Goal: Obtain resource: Download file/media

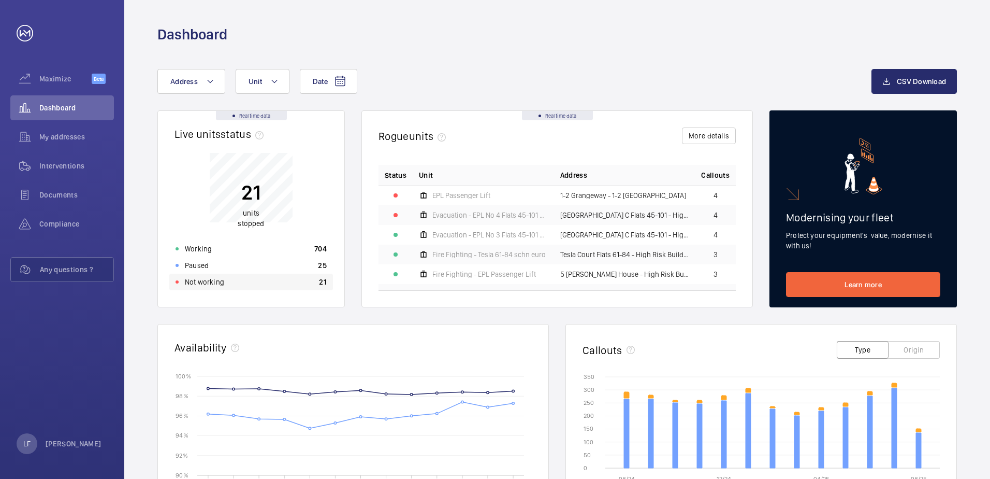
click at [225, 282] on div "Not working 21" at bounding box center [251, 281] width 164 height 17
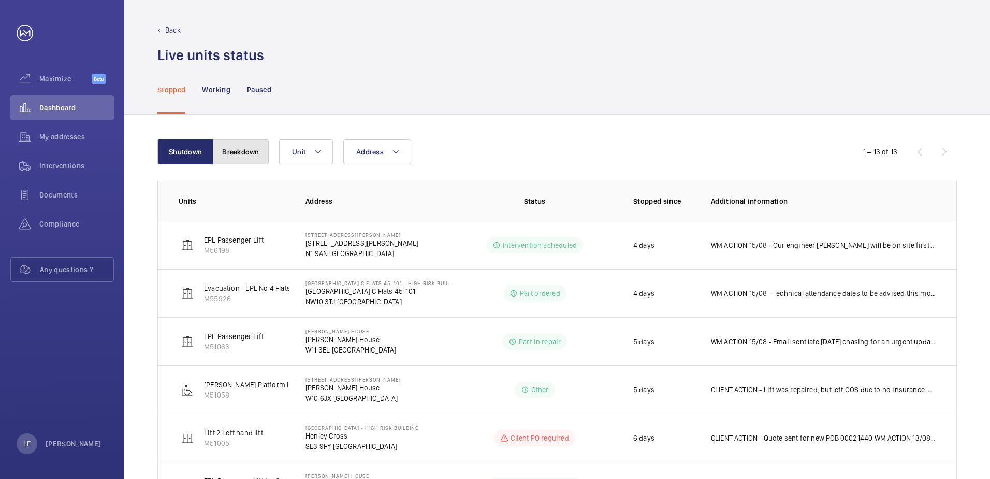
click at [241, 144] on button "Breakdown" at bounding box center [241, 151] width 56 height 25
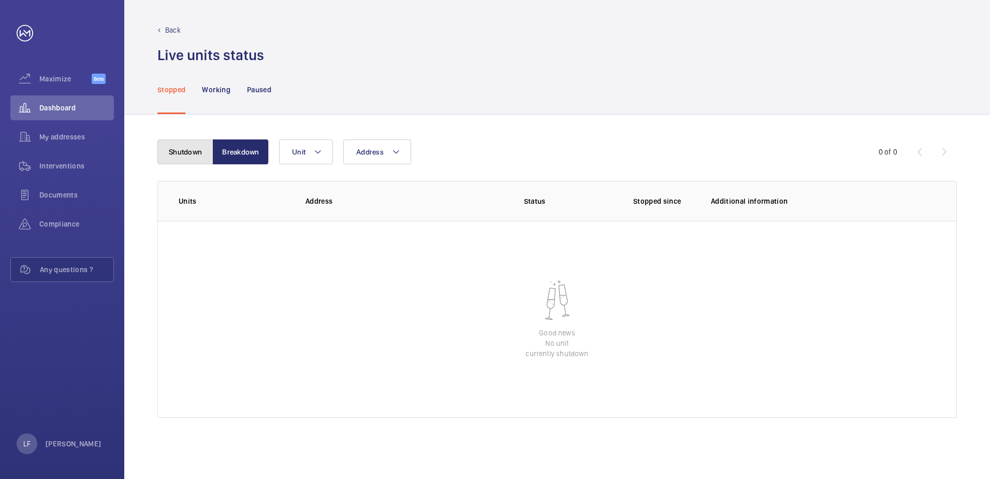
click at [210, 149] on button "Shutdown" at bounding box center [185, 151] width 56 height 25
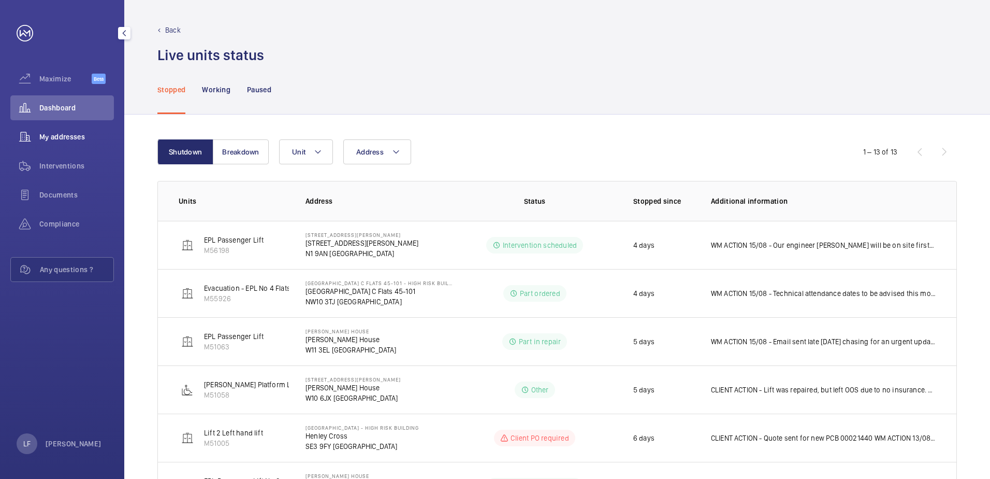
click at [68, 134] on span "My addresses" at bounding box center [76, 137] width 75 height 10
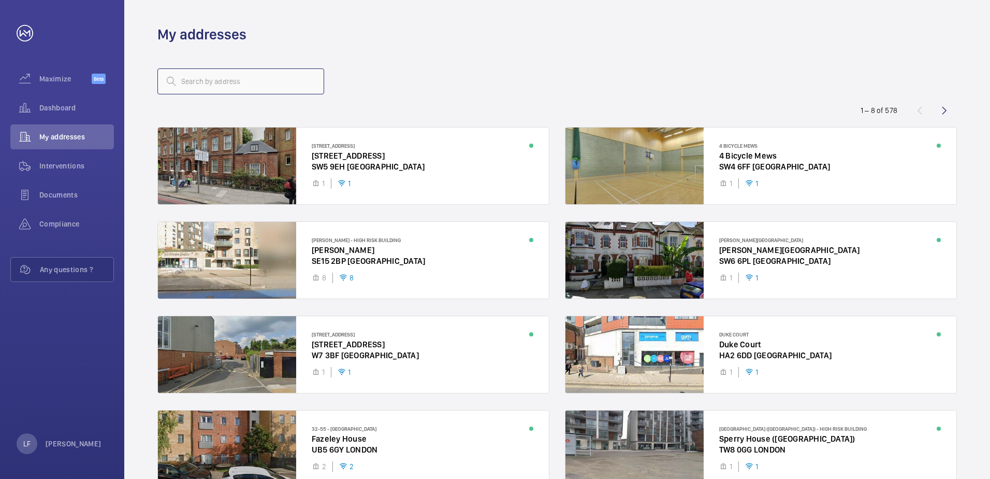
click at [189, 87] on input "text" at bounding box center [240, 81] width 167 height 26
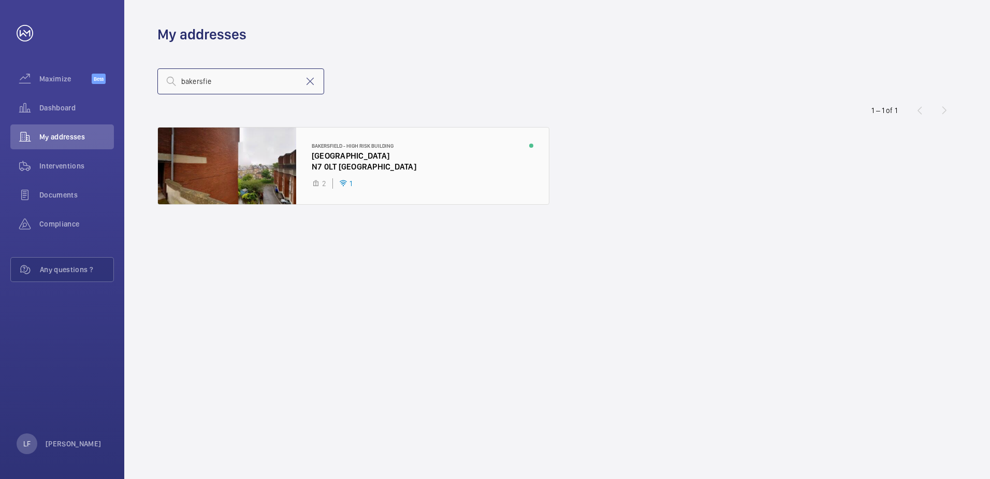
type input "bakersfie"
click at [348, 154] on div at bounding box center [353, 165] width 391 height 77
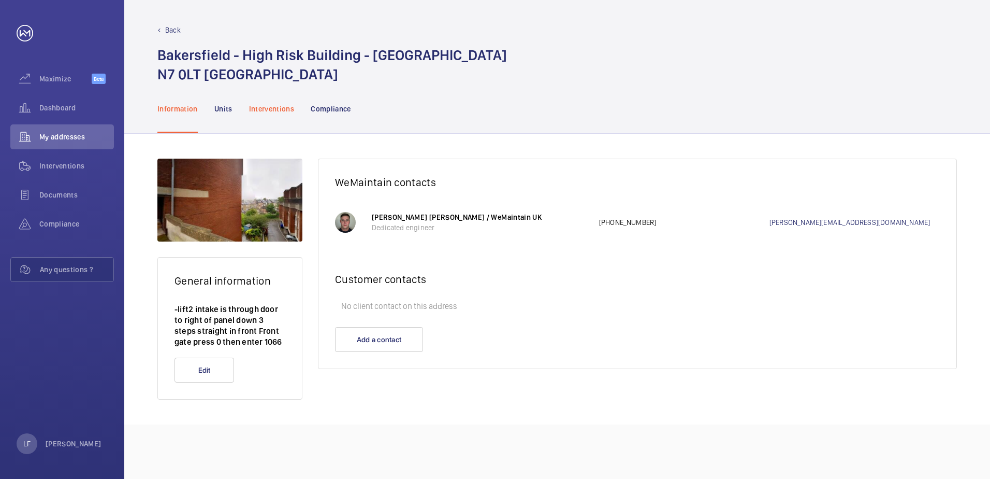
click at [278, 113] on p "Interventions" at bounding box center [272, 109] width 46 height 10
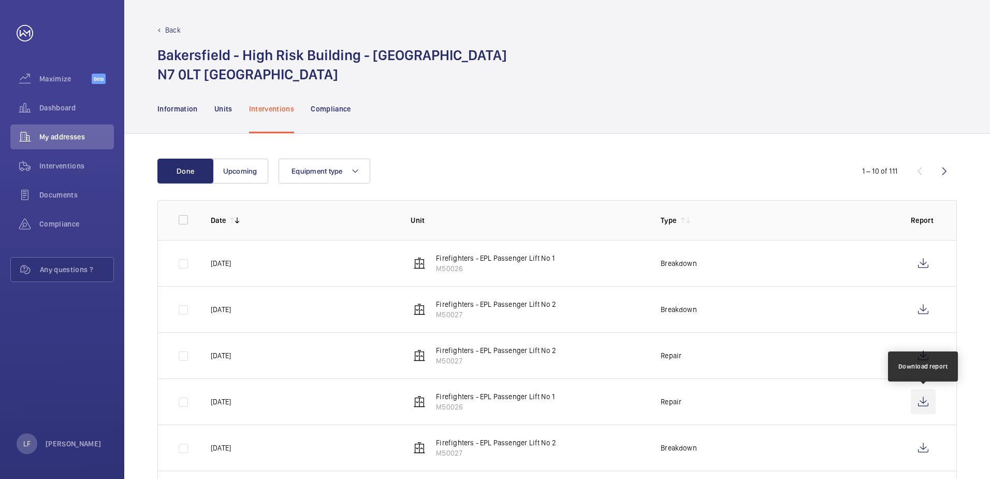
click at [922, 407] on wm-front-icon-button at bounding box center [923, 401] width 25 height 25
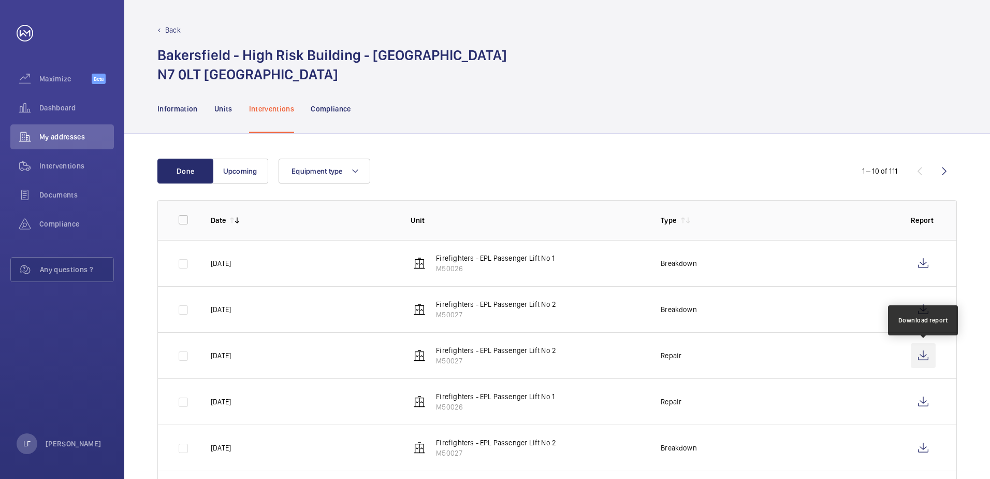
click at [916, 354] on wm-front-icon-button at bounding box center [923, 355] width 25 height 25
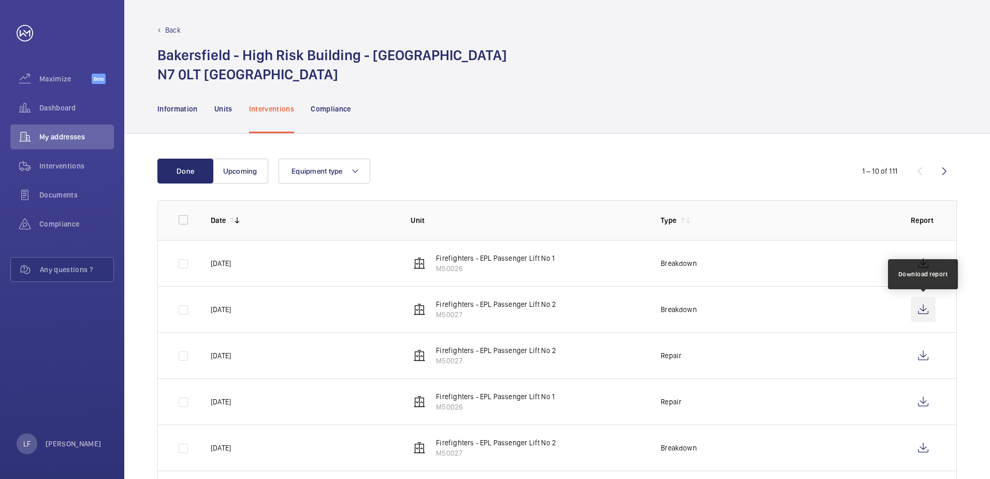
click at [920, 306] on wm-front-icon-button at bounding box center [923, 309] width 25 height 25
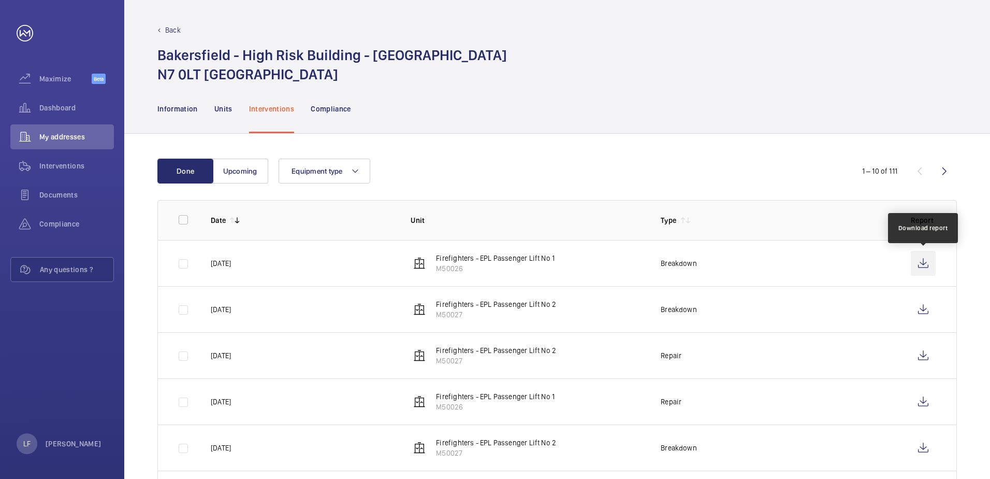
click at [921, 265] on wm-front-icon-button at bounding box center [923, 263] width 25 height 25
click at [59, 112] on span "Dashboard" at bounding box center [76, 108] width 75 height 10
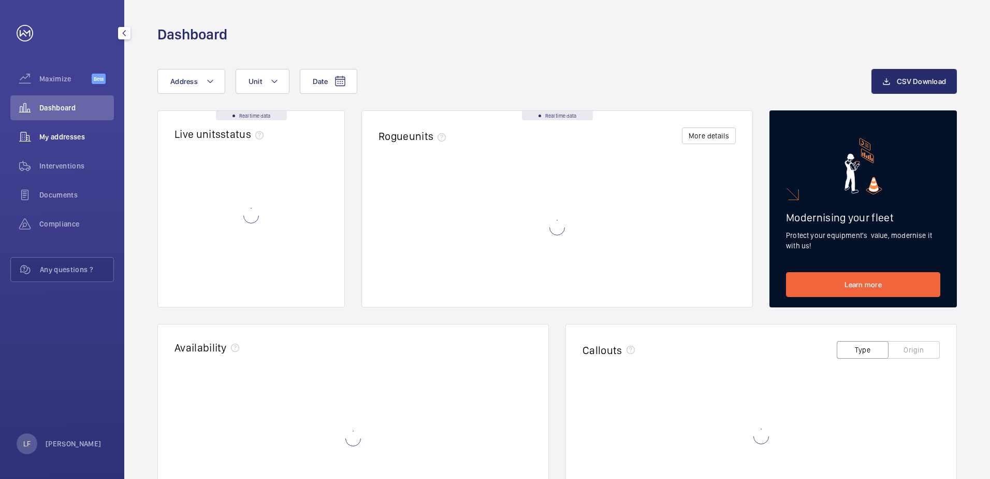
click at [59, 144] on div "My addresses" at bounding box center [62, 136] width 104 height 25
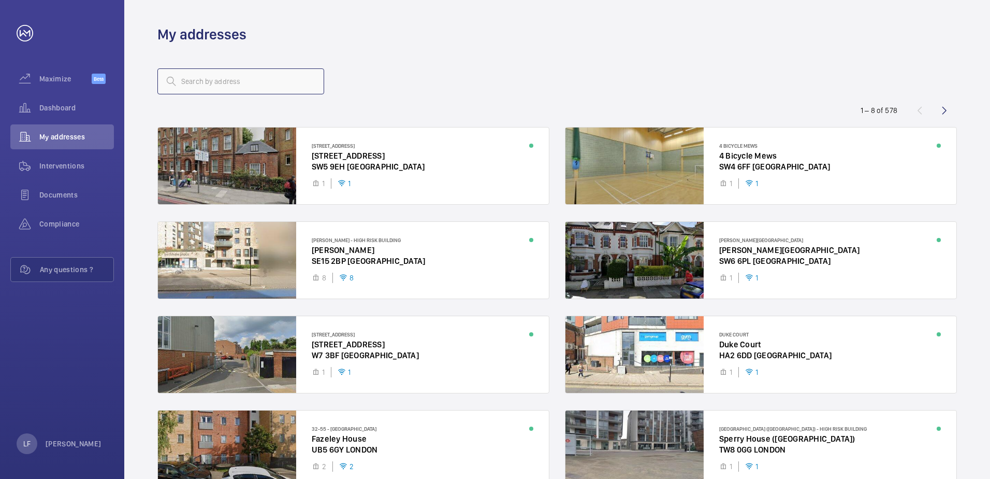
click at [190, 87] on input "text" at bounding box center [240, 81] width 167 height 26
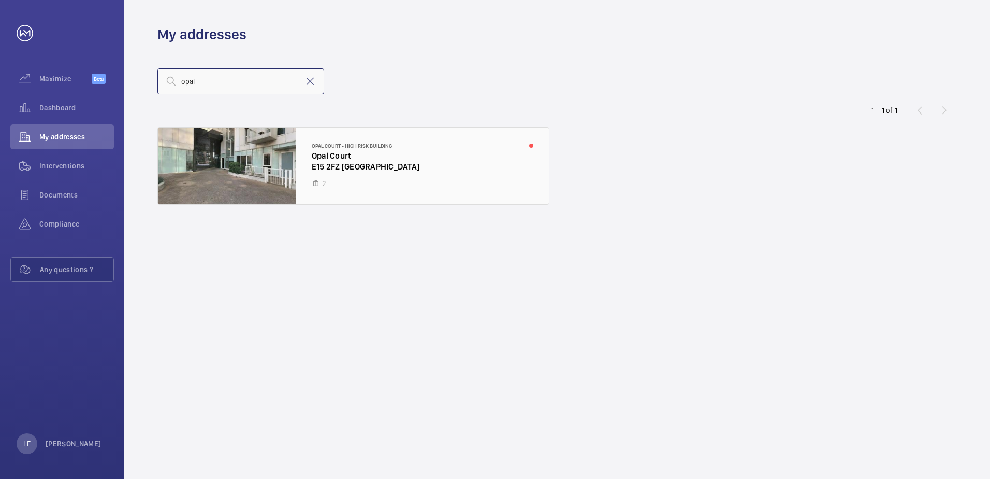
type input "opal"
click at [329, 161] on div at bounding box center [353, 165] width 391 height 77
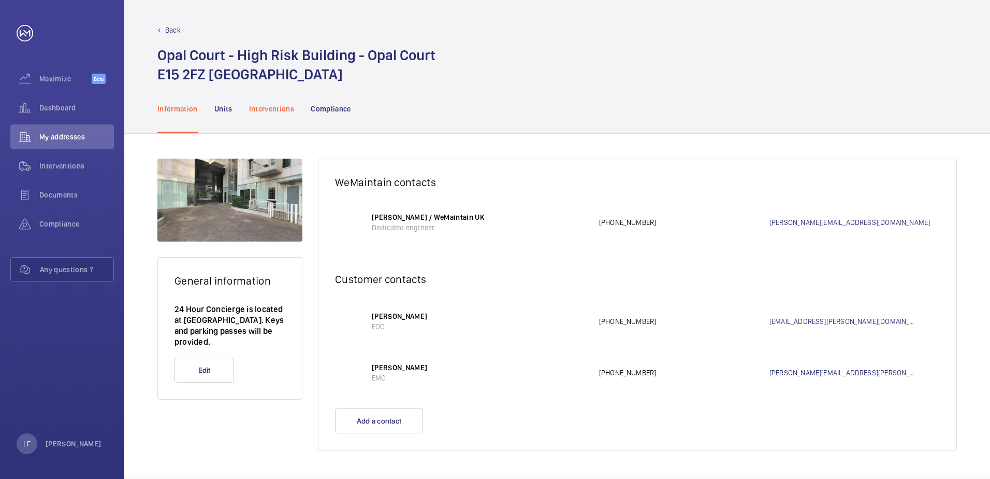
click at [272, 105] on p "Interventions" at bounding box center [272, 109] width 46 height 10
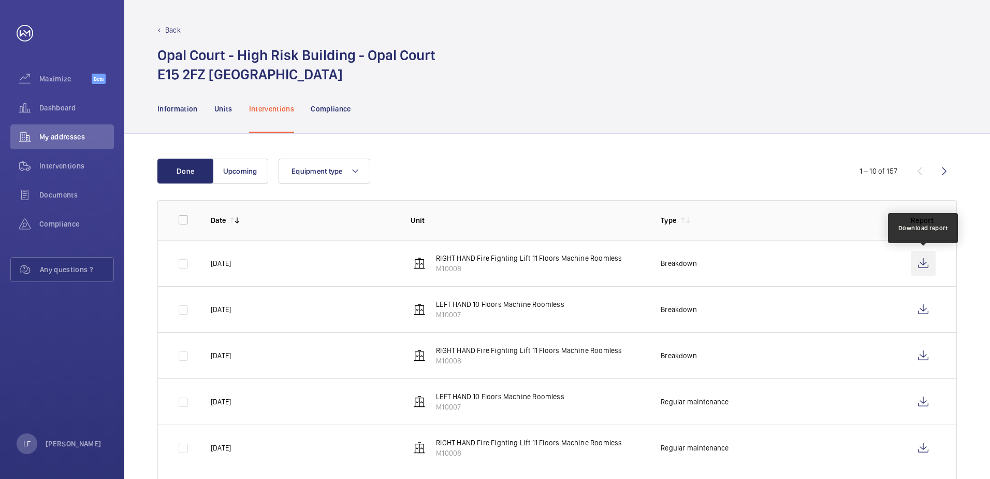
click at [920, 264] on wm-front-icon-button at bounding box center [923, 263] width 25 height 25
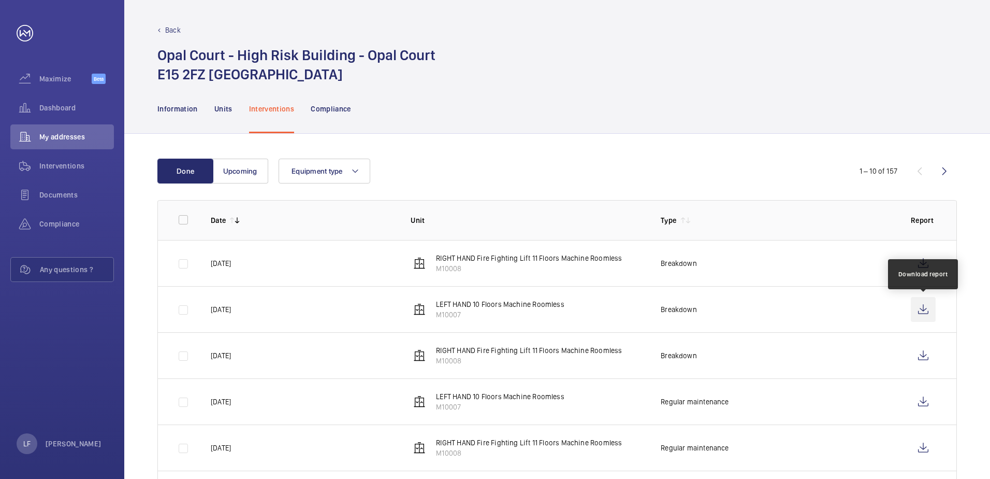
click at [920, 316] on wm-front-icon-button at bounding box center [923, 309] width 25 height 25
click at [66, 111] on span "Dashboard" at bounding box center [76, 108] width 75 height 10
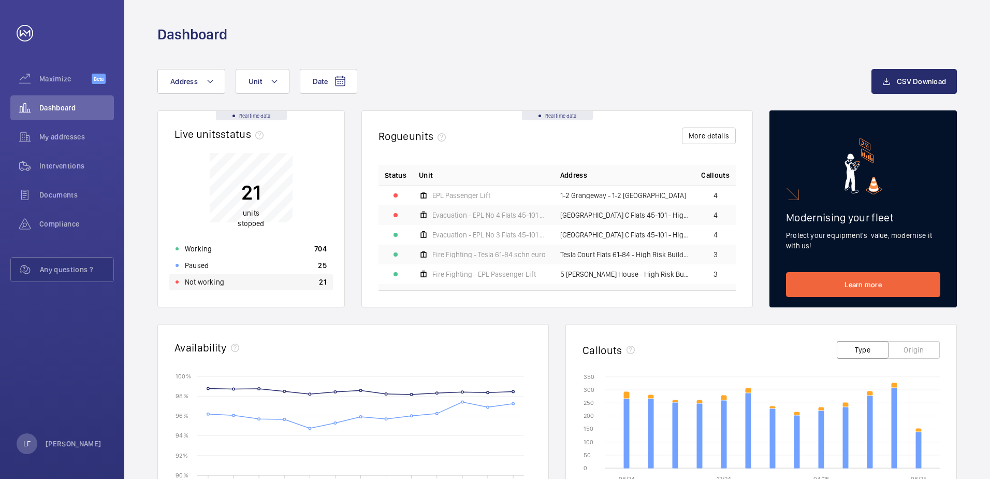
click at [221, 286] on p "Not working" at bounding box center [204, 282] width 39 height 10
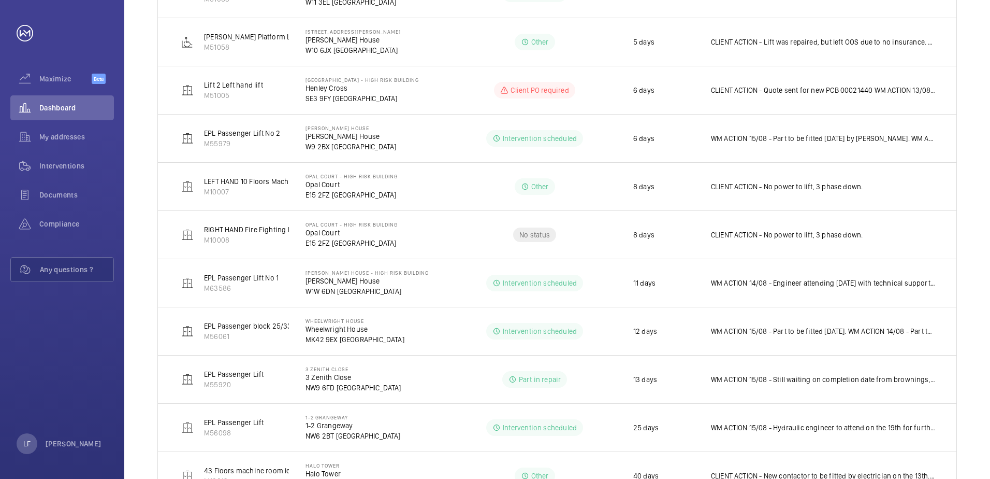
scroll to position [394, 0]
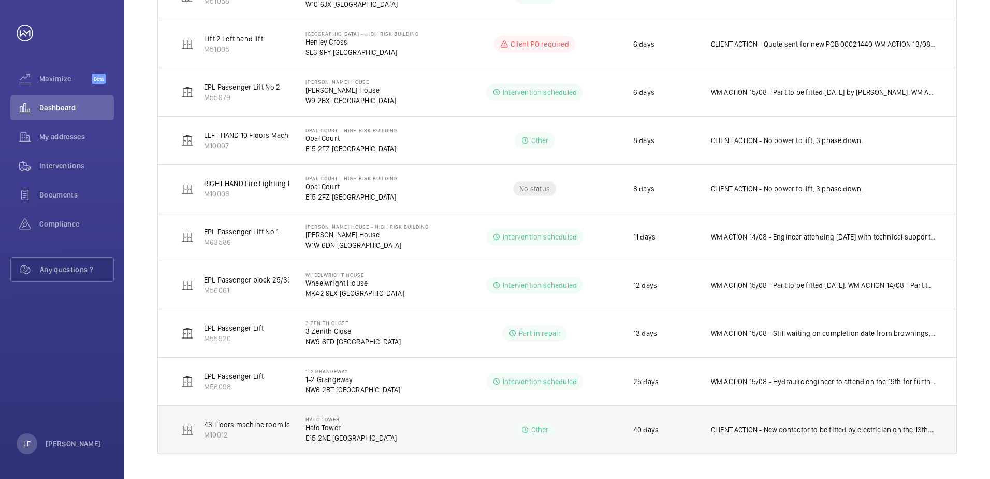
click at [343, 437] on p "E15 2NE [GEOGRAPHIC_DATA]" at bounding box center [352, 438] width 92 height 10
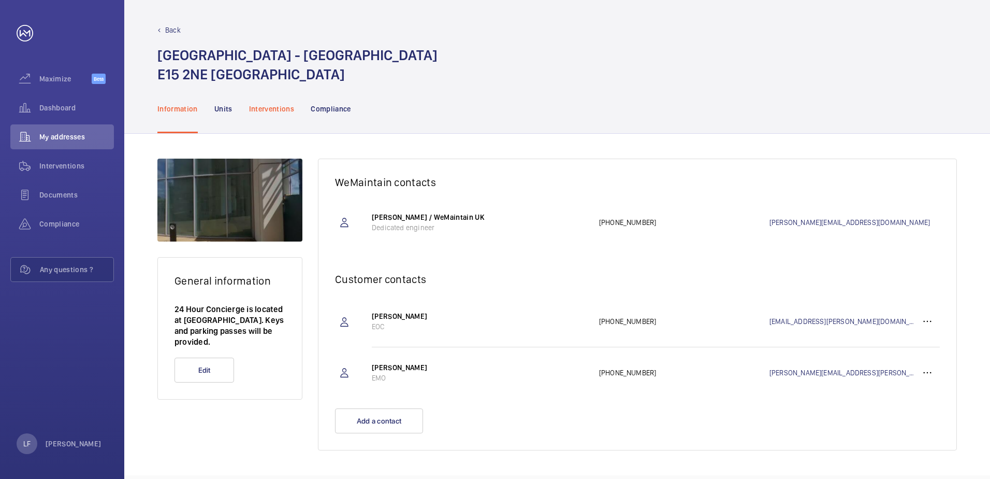
click at [281, 110] on p "Interventions" at bounding box center [272, 109] width 46 height 10
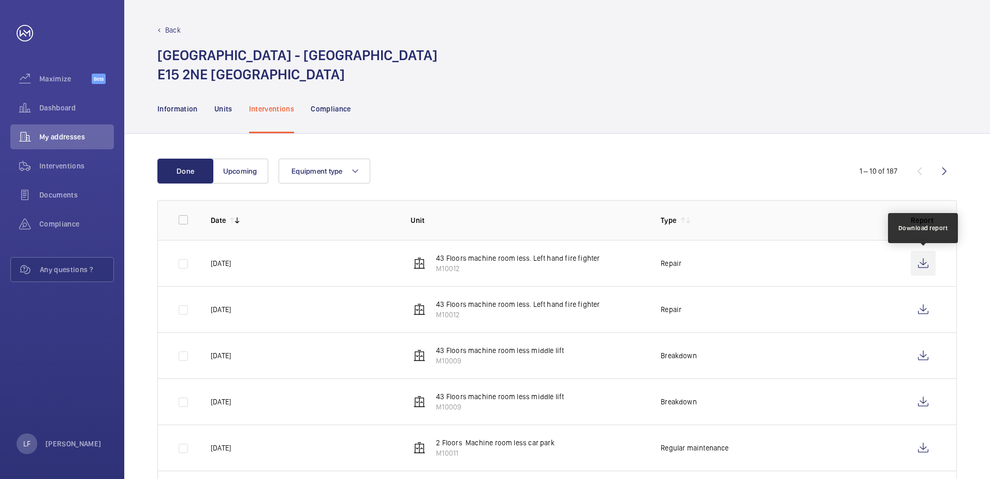
click at [920, 265] on wm-front-icon-button at bounding box center [923, 263] width 25 height 25
click at [66, 110] on span "Dashboard" at bounding box center [76, 108] width 75 height 10
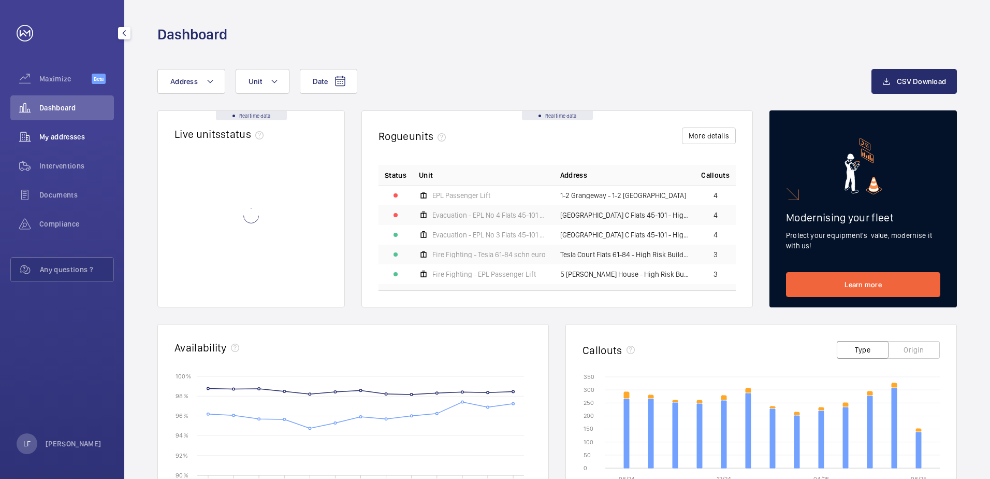
click at [66, 131] on div "My addresses" at bounding box center [62, 136] width 104 height 25
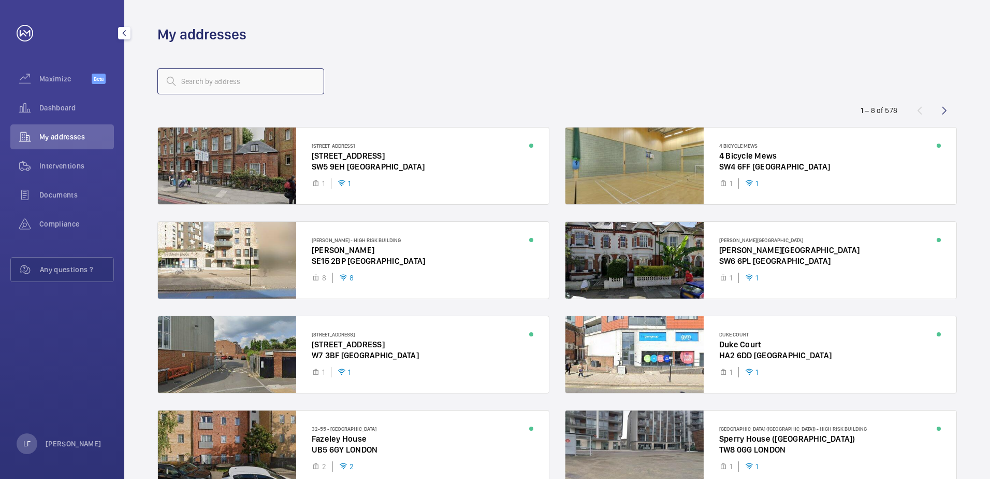
click at [191, 82] on input "text" at bounding box center [240, 81] width 167 height 26
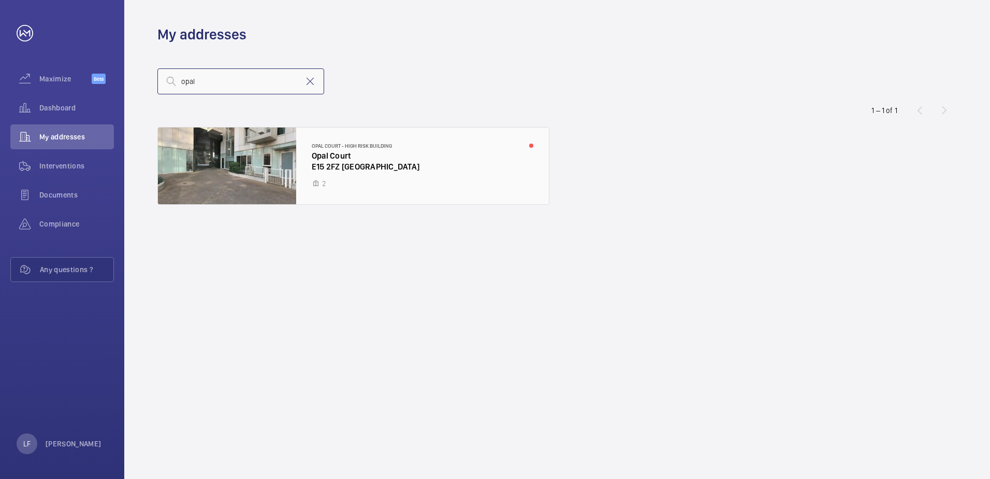
type input "opal"
click at [326, 149] on div at bounding box center [353, 165] width 391 height 77
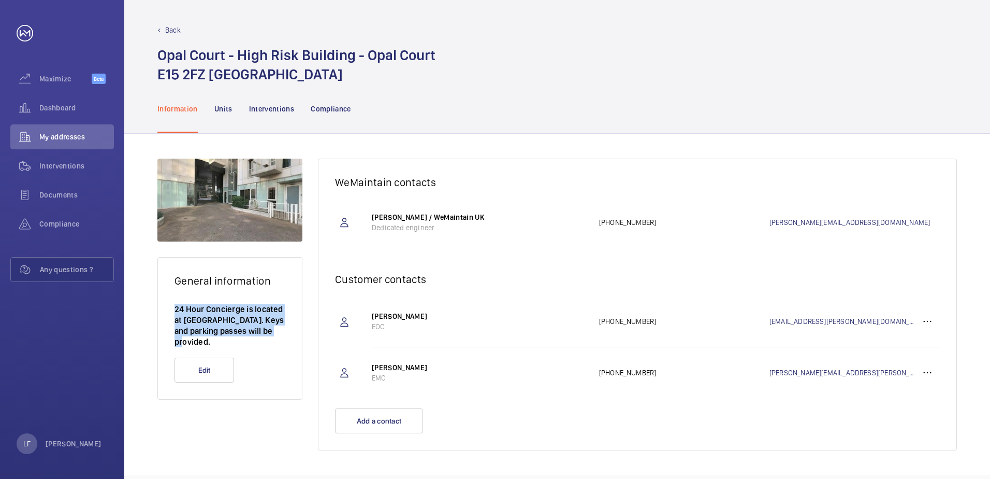
drag, startPoint x: 222, startPoint y: 338, endPoint x: 159, endPoint y: 307, distance: 70.0
click at [159, 307] on wm-front-card-body "24 Hour Concierge is located at [GEOGRAPHIC_DATA]. Keys and parking passes will…" at bounding box center [230, 331] width 144 height 54
drag, startPoint x: 159, startPoint y: 307, endPoint x: 187, endPoint y: 316, distance: 29.3
copy p "24 Hour Concierge is located at [GEOGRAPHIC_DATA]. Keys and parking passes will…"
click at [63, 109] on span "Dashboard" at bounding box center [76, 108] width 75 height 10
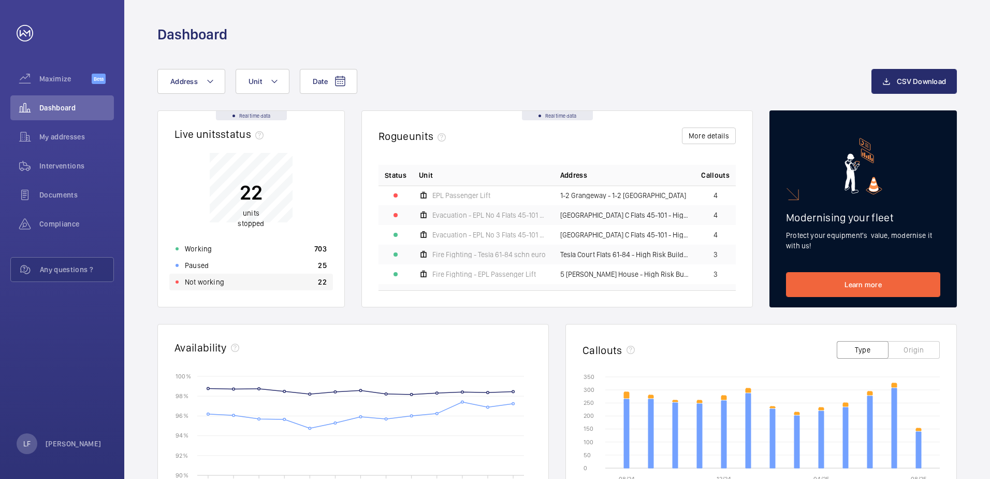
click at [226, 290] on div "Not working 22" at bounding box center [251, 281] width 164 height 17
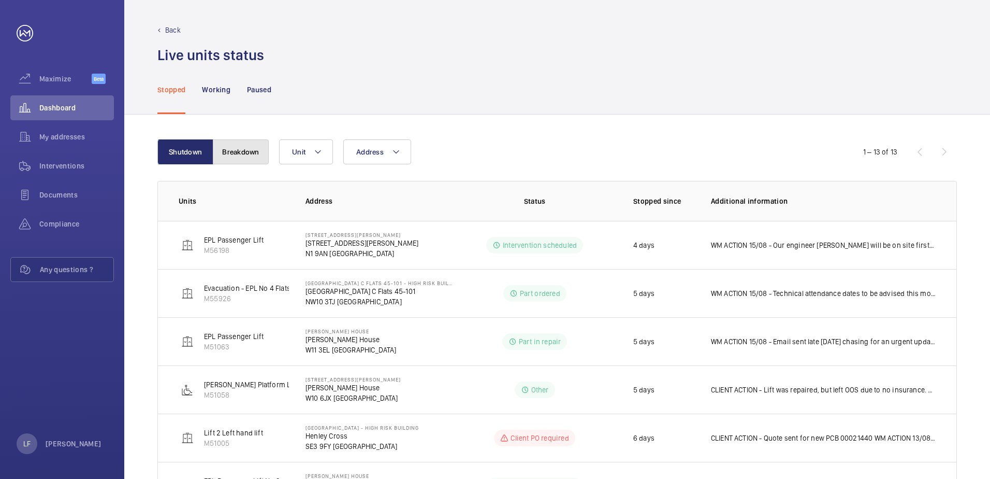
click at [248, 155] on button "Breakdown" at bounding box center [241, 151] width 56 height 25
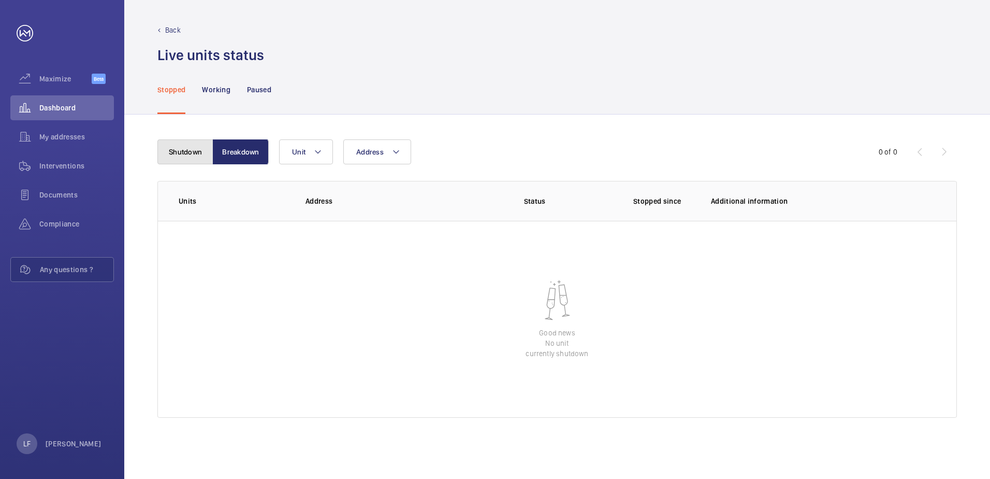
click at [209, 155] on button "Shutdown" at bounding box center [185, 151] width 56 height 25
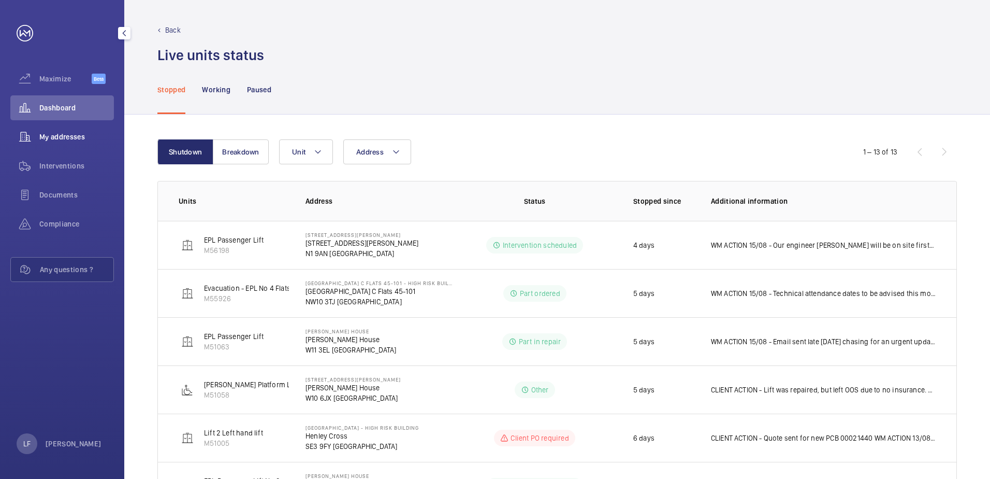
click at [82, 140] on span "My addresses" at bounding box center [76, 137] width 75 height 10
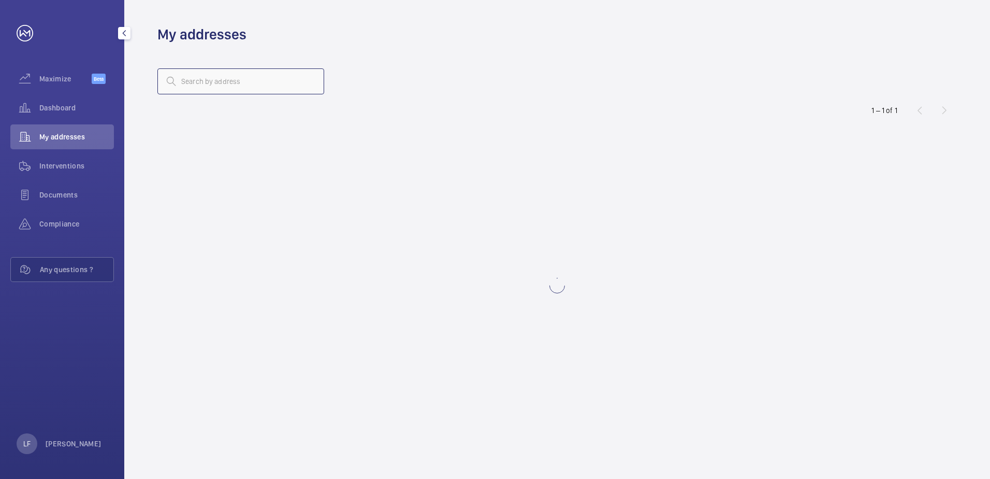
click at [180, 75] on input "text" at bounding box center [240, 81] width 167 height 26
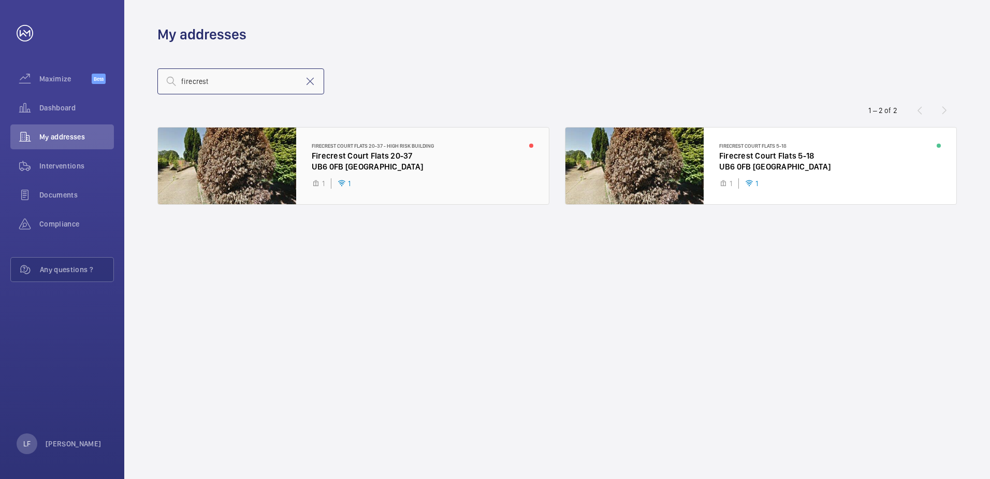
type input "firecrest"
click at [363, 164] on div at bounding box center [353, 165] width 391 height 77
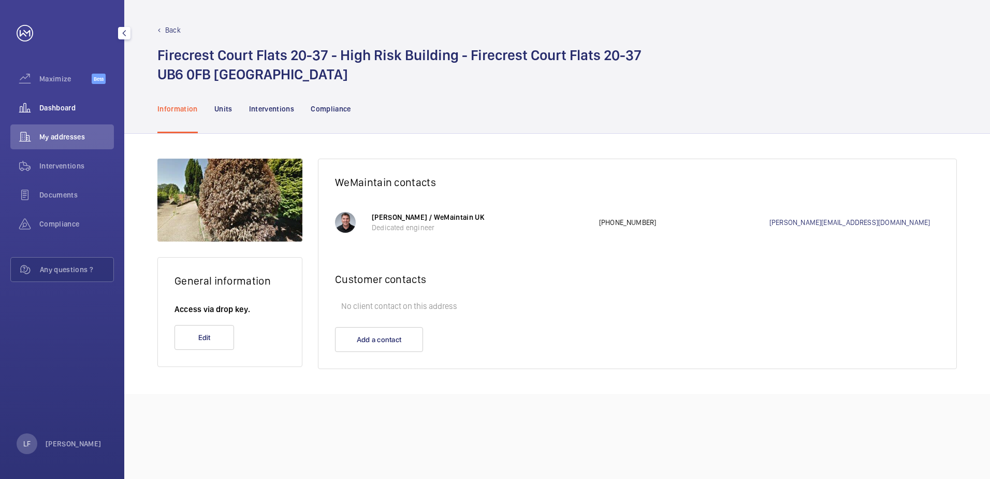
click at [47, 105] on span "Dashboard" at bounding box center [76, 108] width 75 height 10
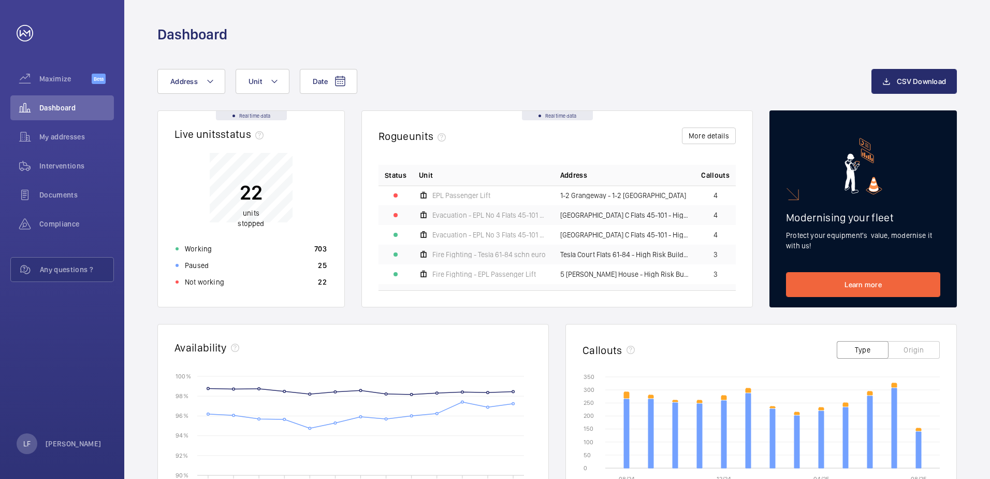
click at [219, 284] on p "Not working" at bounding box center [204, 282] width 39 height 10
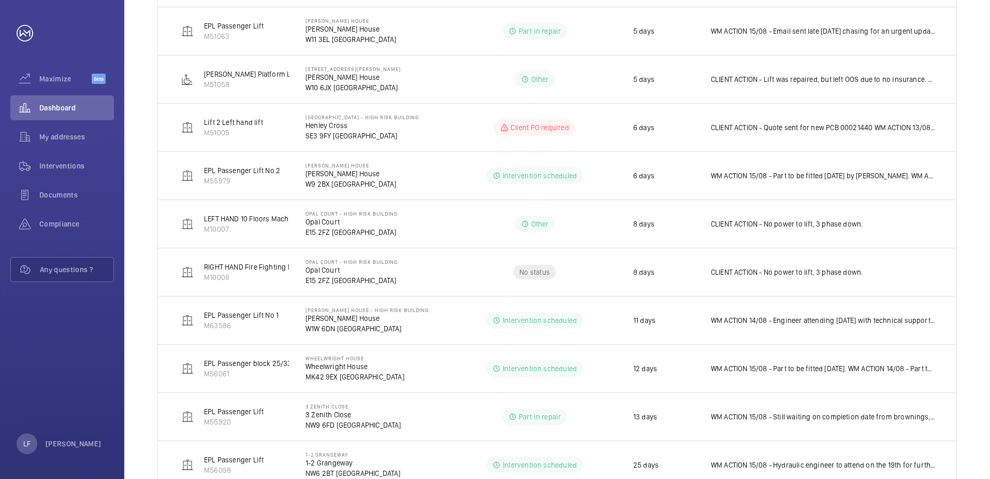
scroll to position [311, 0]
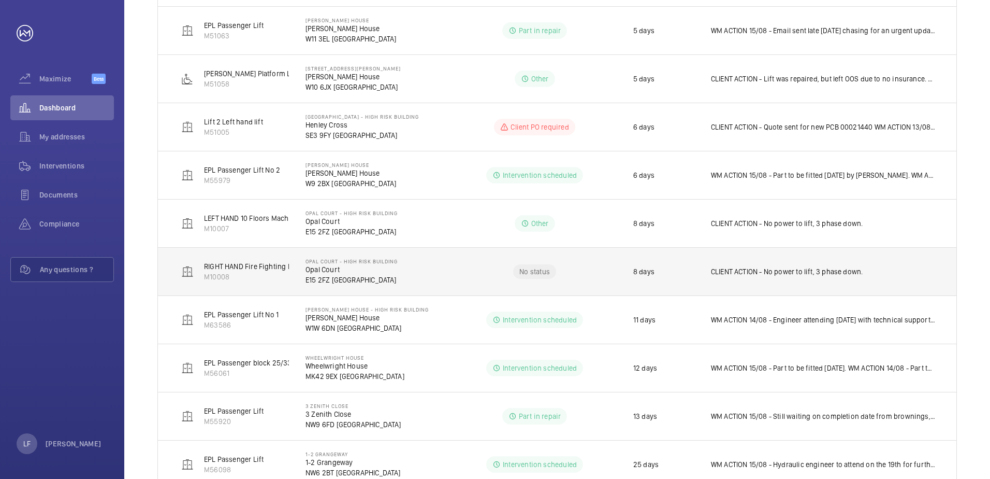
click at [330, 280] on p "E15 2FZ [GEOGRAPHIC_DATA]" at bounding box center [352, 280] width 92 height 10
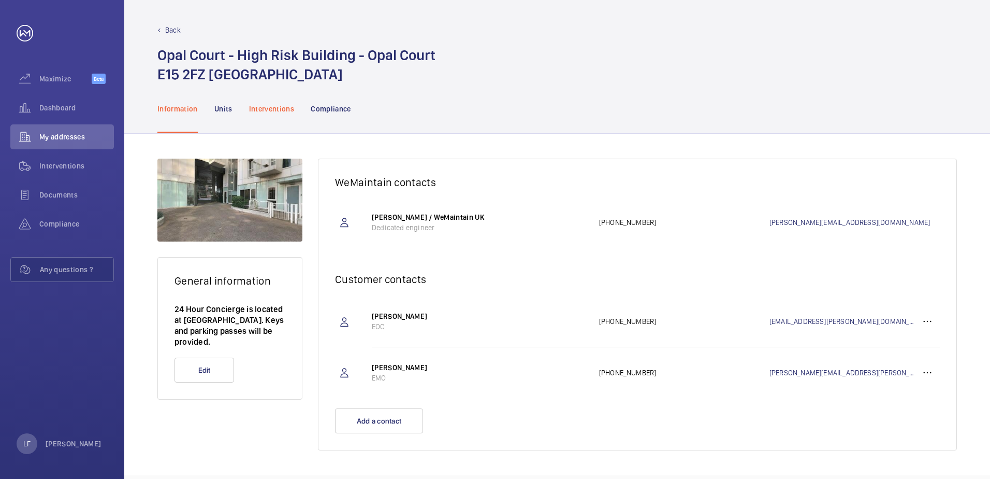
click at [286, 113] on p "Interventions" at bounding box center [272, 109] width 46 height 10
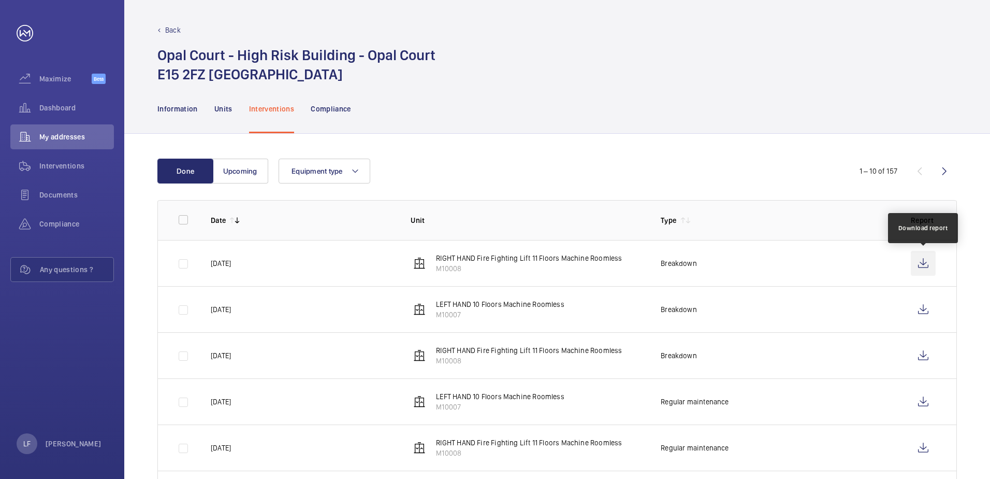
click at [926, 266] on wm-front-icon-button at bounding box center [923, 263] width 25 height 25
click at [50, 107] on span "Dashboard" at bounding box center [76, 108] width 75 height 10
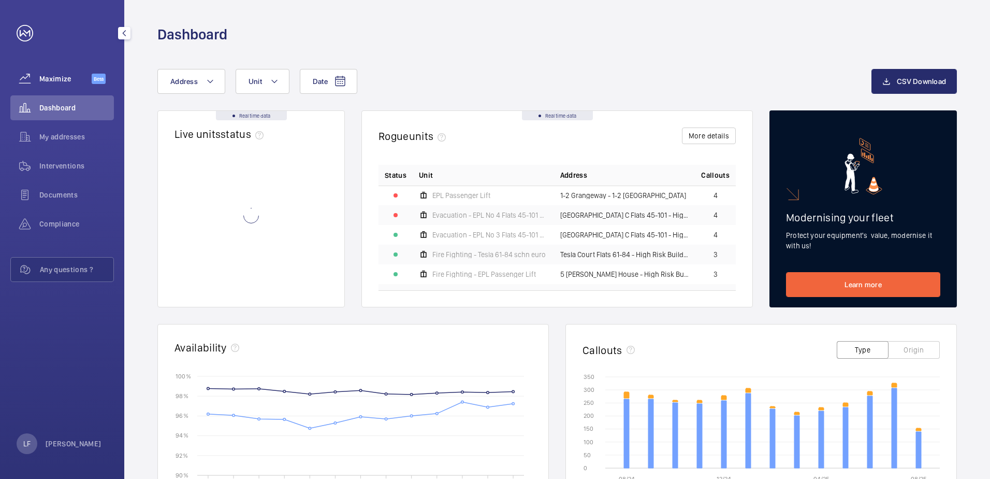
click at [51, 76] on span "Maximize" at bounding box center [65, 79] width 52 height 10
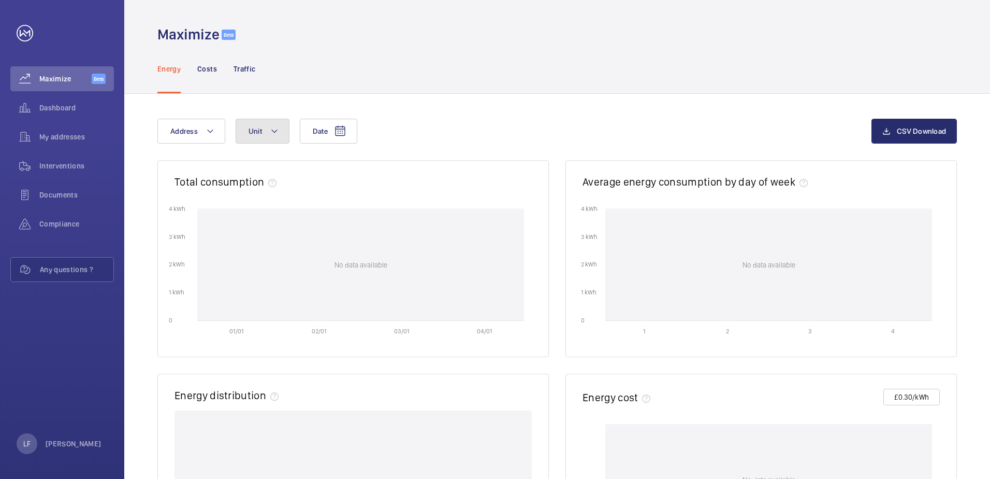
click at [263, 128] on button "Unit" at bounding box center [263, 131] width 54 height 25
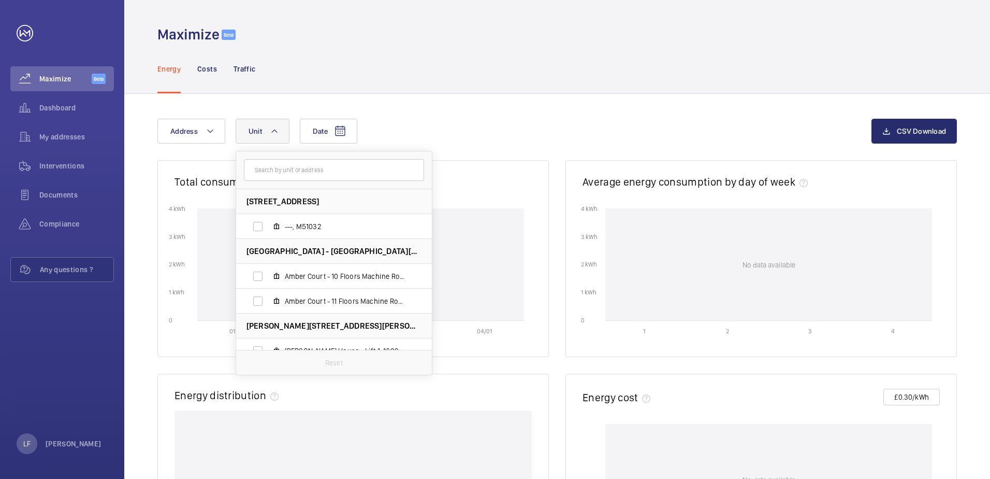
click at [300, 170] on input "text" at bounding box center [334, 170] width 180 height 22
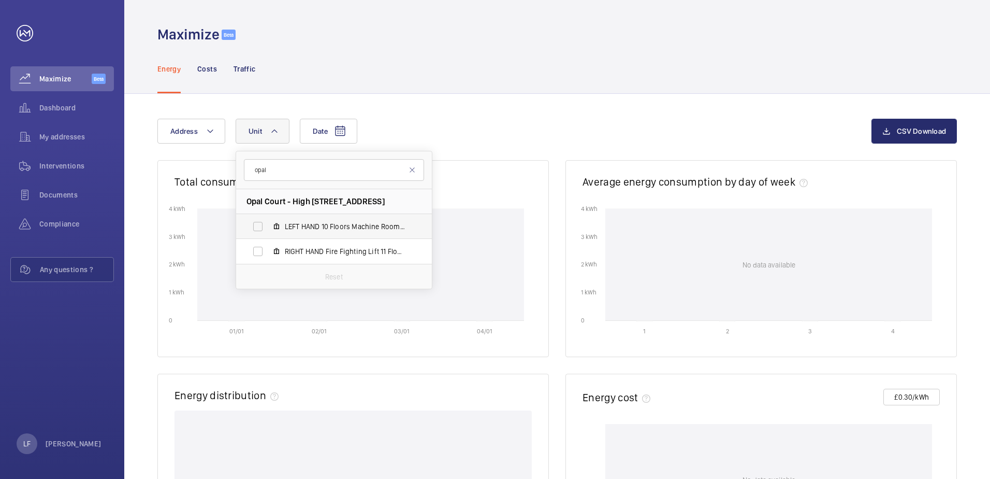
type input "opal"
click at [271, 228] on label "LEFT HAND 10 Floors Machine Roomless, M10007" at bounding box center [325, 226] width 179 height 25
click at [268, 228] on input "LEFT HAND 10 Floors Machine Roomless, M10007" at bounding box center [258, 226] width 21 height 21
checkbox input "true"
click at [403, 140] on div "Date Address [STREET_ADDRESS] LEFT HAND 10 Floors Machine Roomless, M10007 RIGH…" at bounding box center [514, 131] width 714 height 25
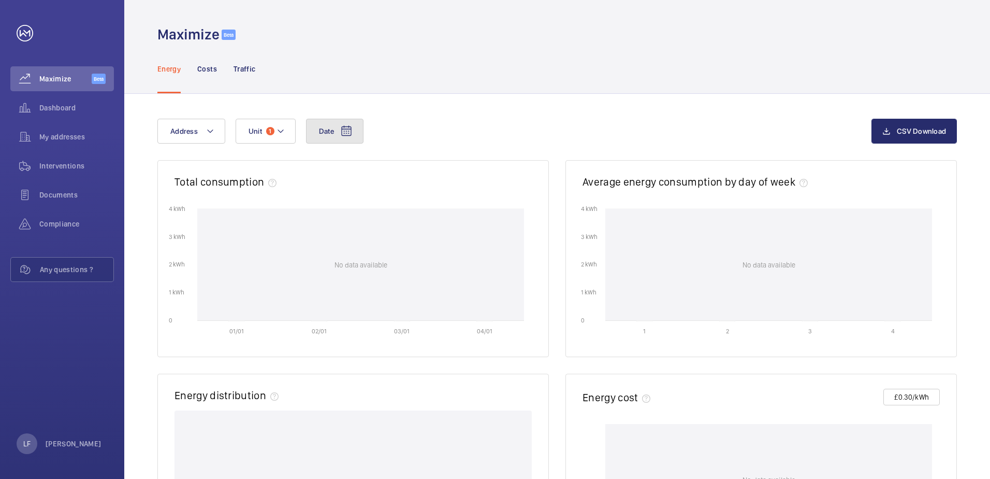
click at [352, 138] on button "Date" at bounding box center [334, 131] width 57 height 25
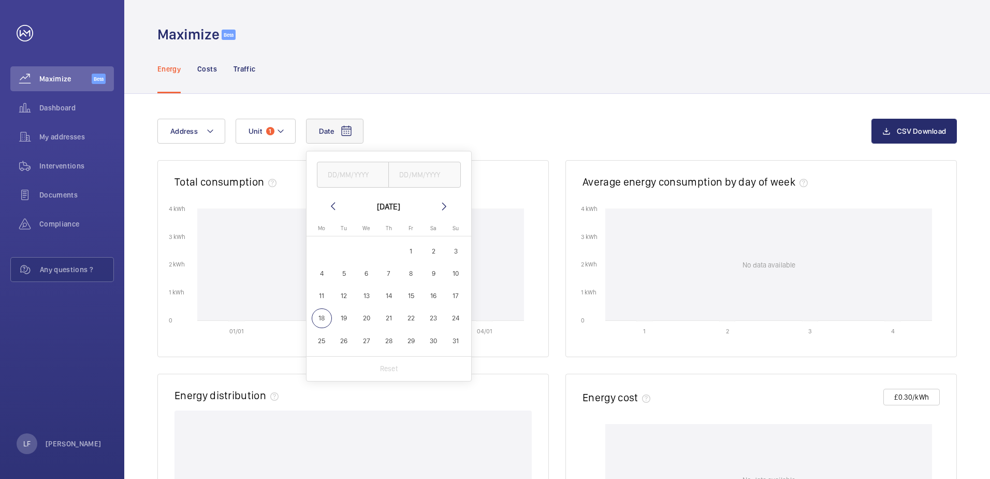
click at [320, 315] on span "18" at bounding box center [322, 318] width 20 height 20
type input "[DATE]"
click at [429, 122] on div "[DATE] [DATE] [DATE] [DATE] Mo [DATE] Tu [DATE] We [DATE] Th [DATE] Fr [DATE] S…" at bounding box center [514, 131] width 714 height 25
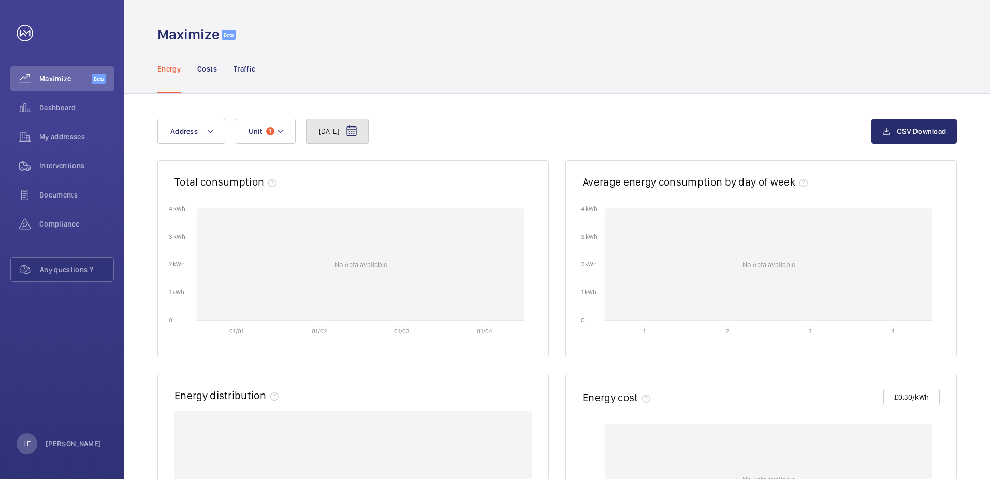
click at [326, 137] on button "[DATE]" at bounding box center [337, 131] width 63 height 25
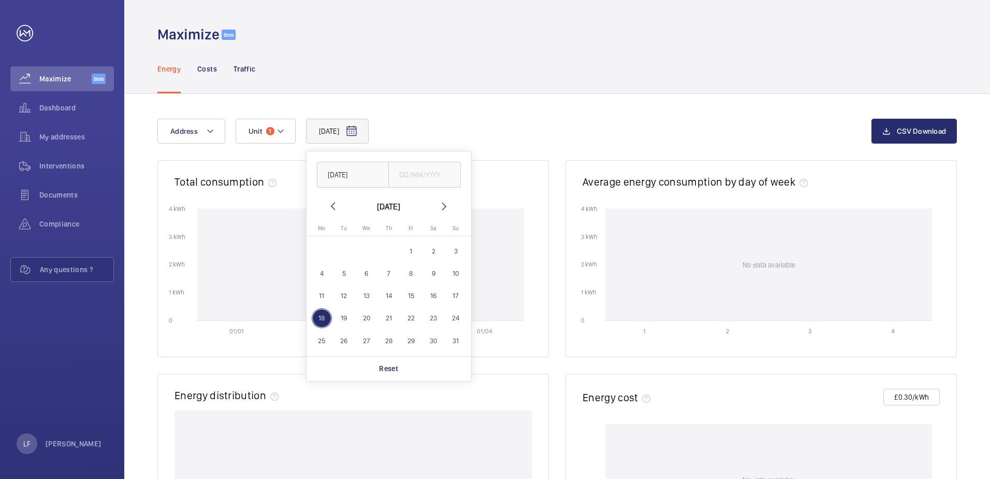
click at [454, 297] on span "17" at bounding box center [456, 295] width 20 height 20
type input "[DATE]"
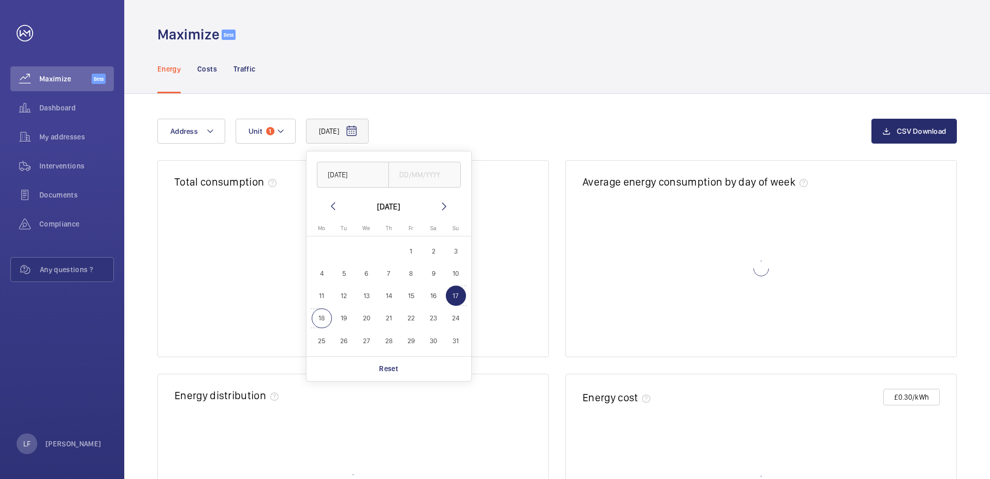
click at [316, 319] on span "18" at bounding box center [322, 318] width 20 height 20
type input "[DATE]"
click at [433, 299] on span "16" at bounding box center [434, 295] width 20 height 20
type input "[DATE]"
click at [311, 321] on button "18" at bounding box center [322, 318] width 22 height 22
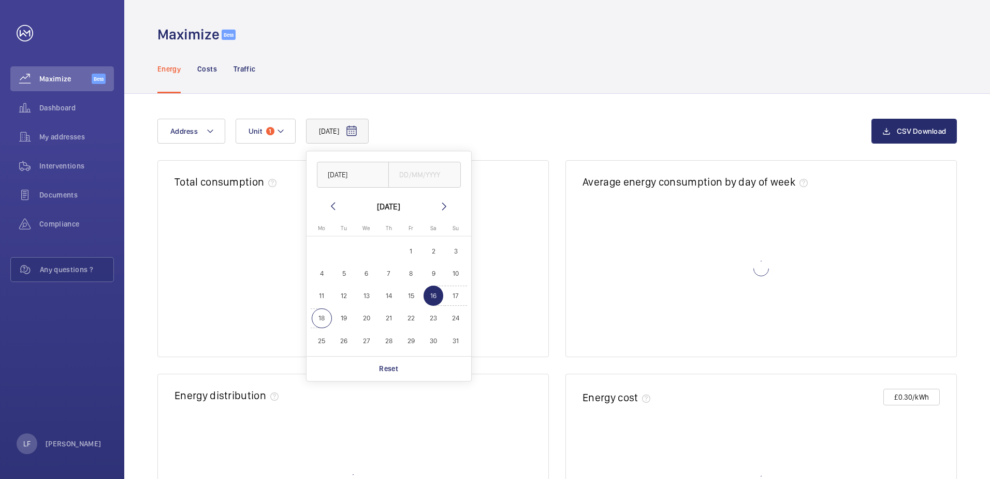
type input "[DATE]"
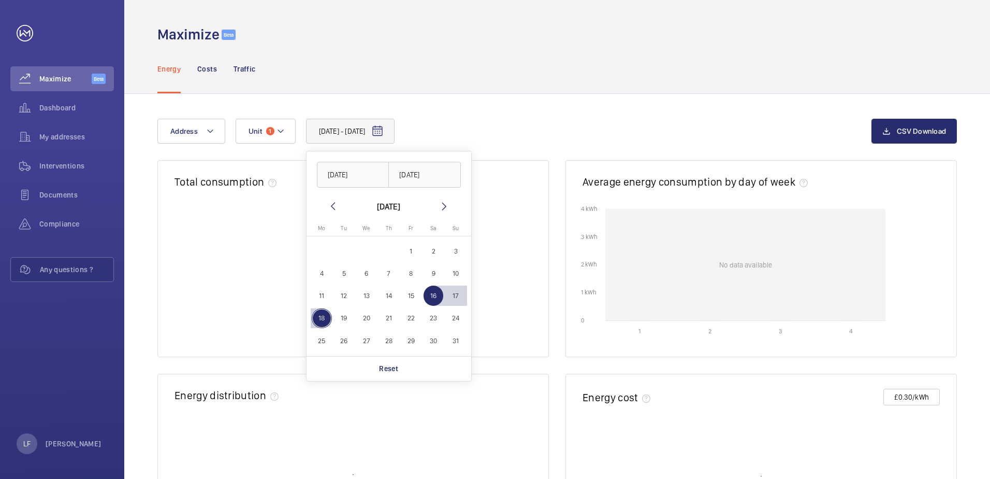
click at [400, 297] on button "15" at bounding box center [411, 295] width 22 height 22
type input "[DATE]"
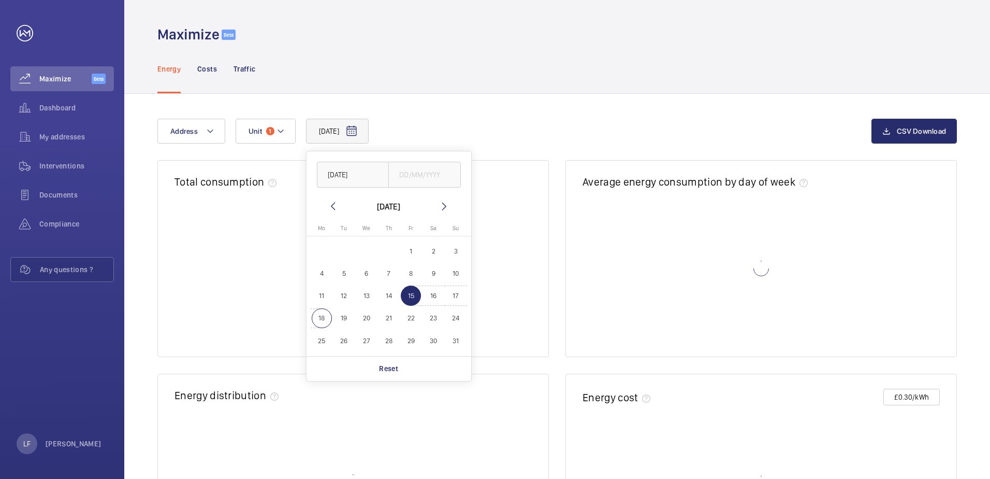
click at [321, 318] on span "18" at bounding box center [322, 318] width 20 height 20
type input "[DATE]"
click at [390, 271] on span "7" at bounding box center [389, 273] width 20 height 20
type input "[DATE]"
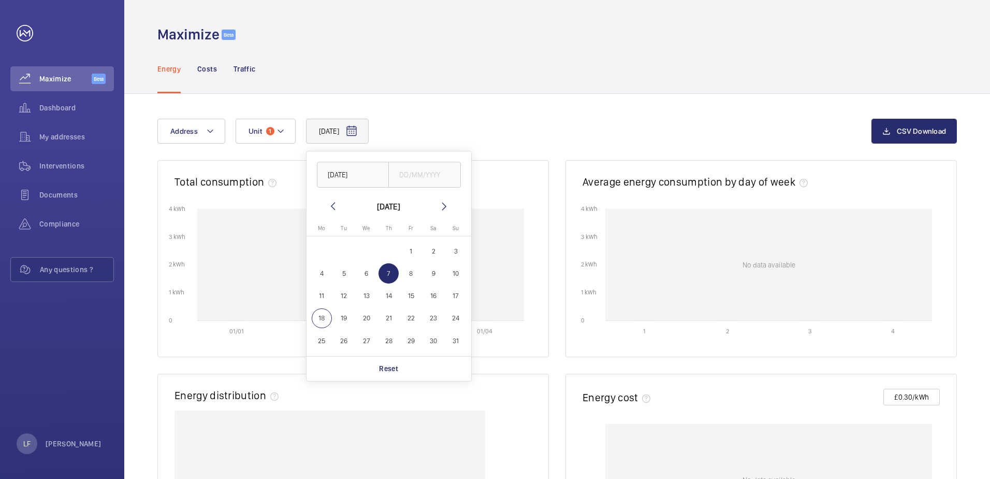
click at [341, 279] on span "5" at bounding box center [344, 273] width 20 height 20
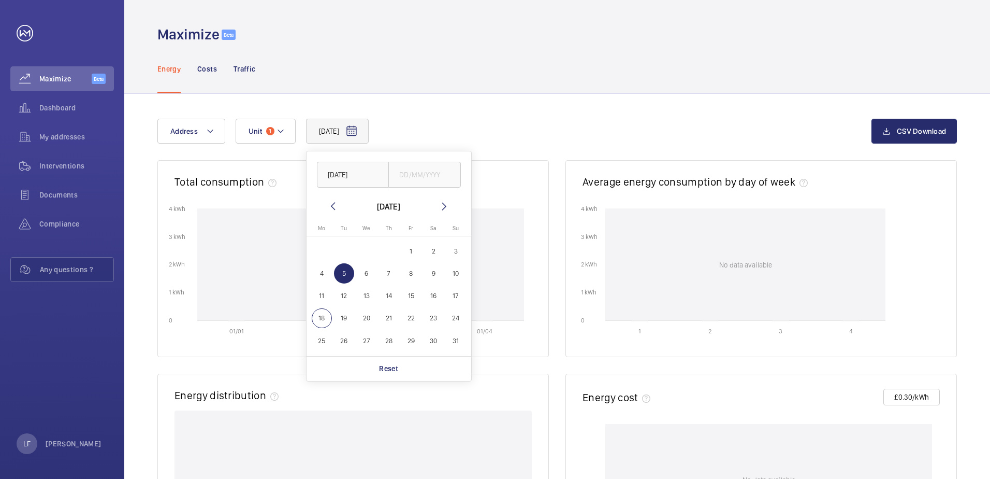
click at [324, 279] on span "4" at bounding box center [322, 273] width 20 height 20
type input "[DATE]"
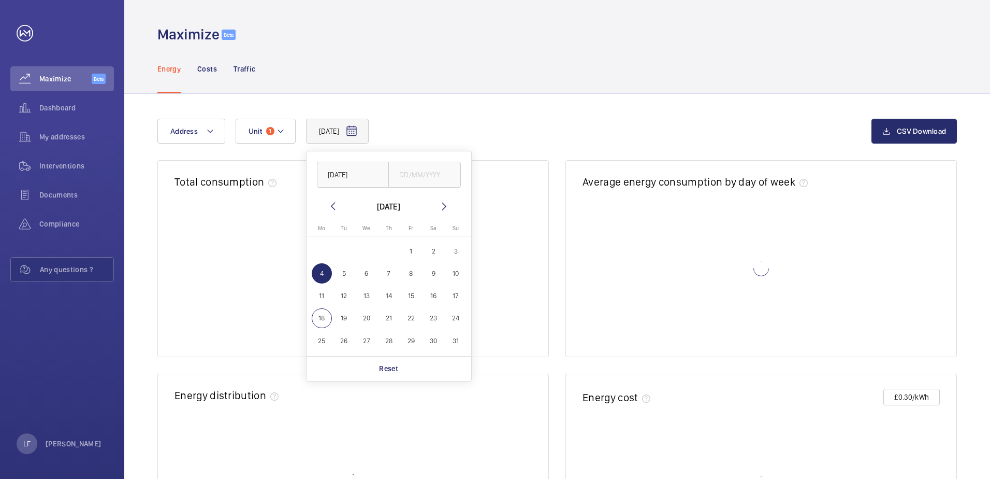
click at [468, 125] on div "[DATE] [DATE] [DATE] [DATE] Mo [DATE] Tu [DATE] We [DATE] Th [DATE] Fr [DATE] S…" at bounding box center [514, 131] width 714 height 25
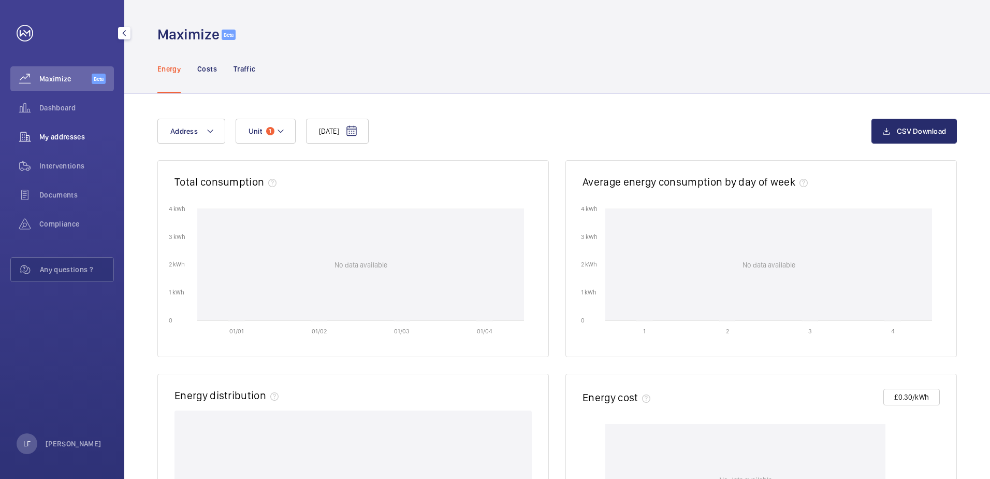
click at [68, 142] on div "My addresses" at bounding box center [62, 136] width 104 height 25
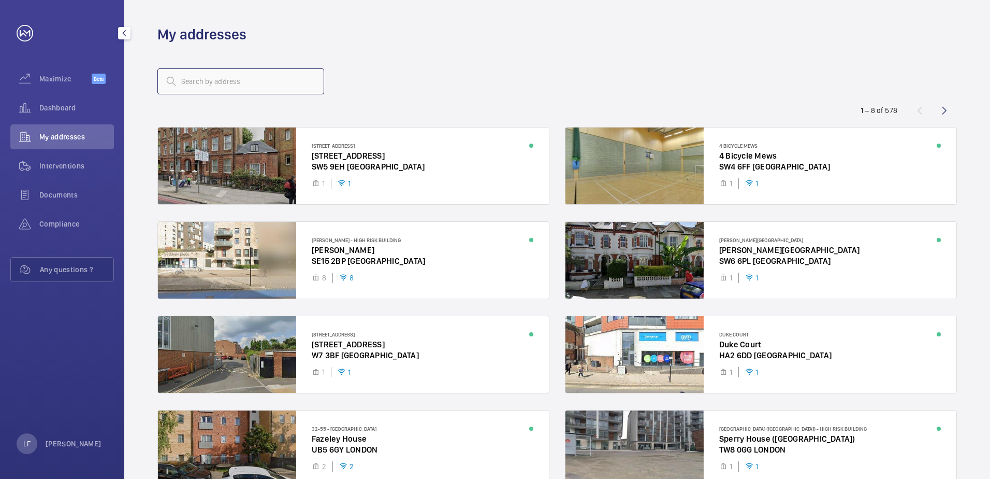
click at [190, 90] on input "text" at bounding box center [240, 81] width 167 height 26
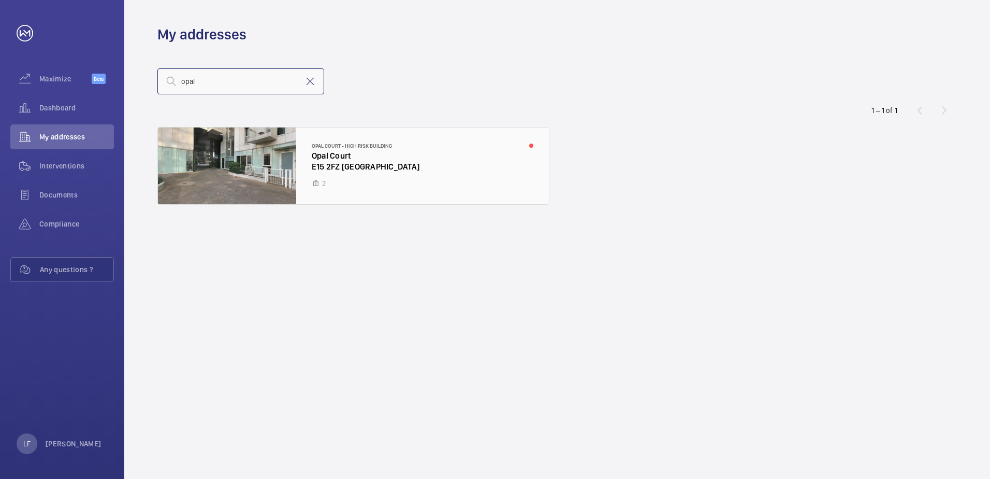
type input "opal"
click at [320, 156] on div at bounding box center [353, 165] width 391 height 77
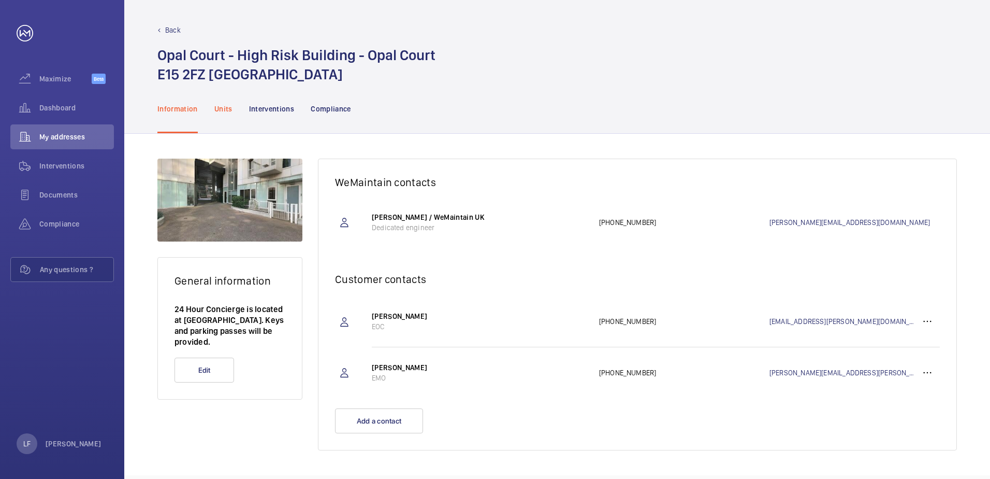
click at [224, 112] on p "Units" at bounding box center [223, 109] width 18 height 10
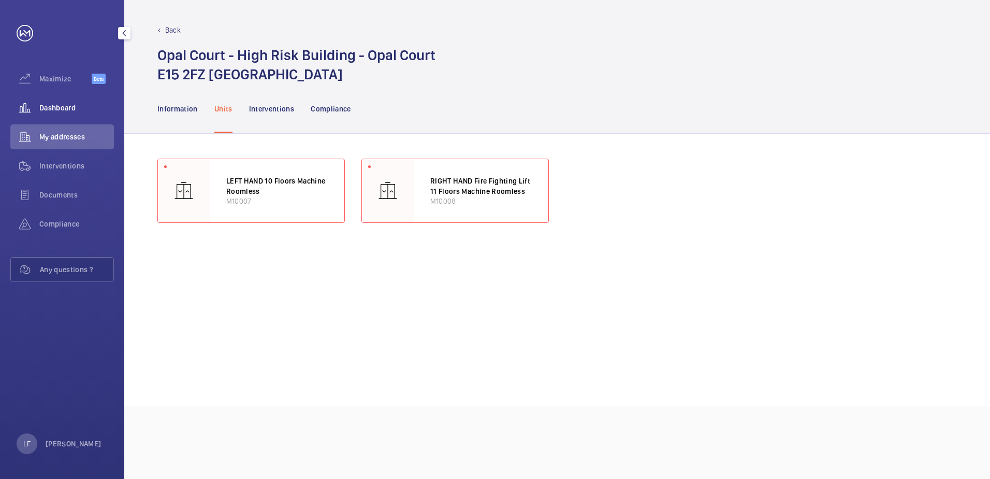
click at [49, 105] on span "Dashboard" at bounding box center [76, 108] width 75 height 10
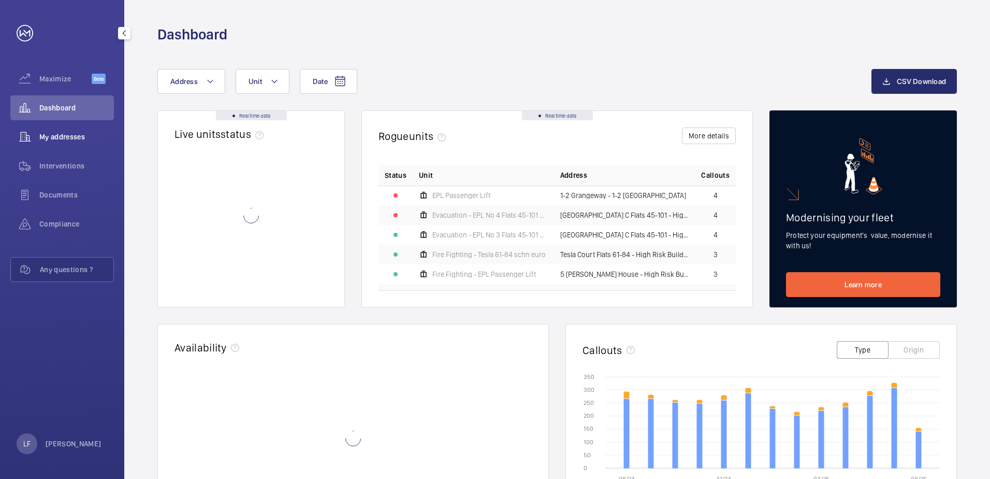
click at [81, 139] on span "My addresses" at bounding box center [76, 137] width 75 height 10
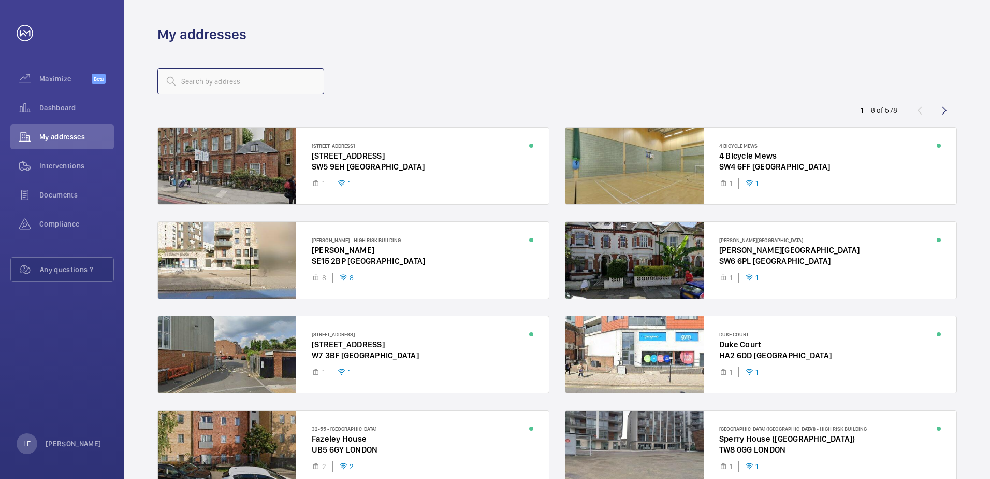
drag, startPoint x: 182, startPoint y: 92, endPoint x: 186, endPoint y: 89, distance: 5.3
click at [182, 91] on input "text" at bounding box center [240, 81] width 167 height 26
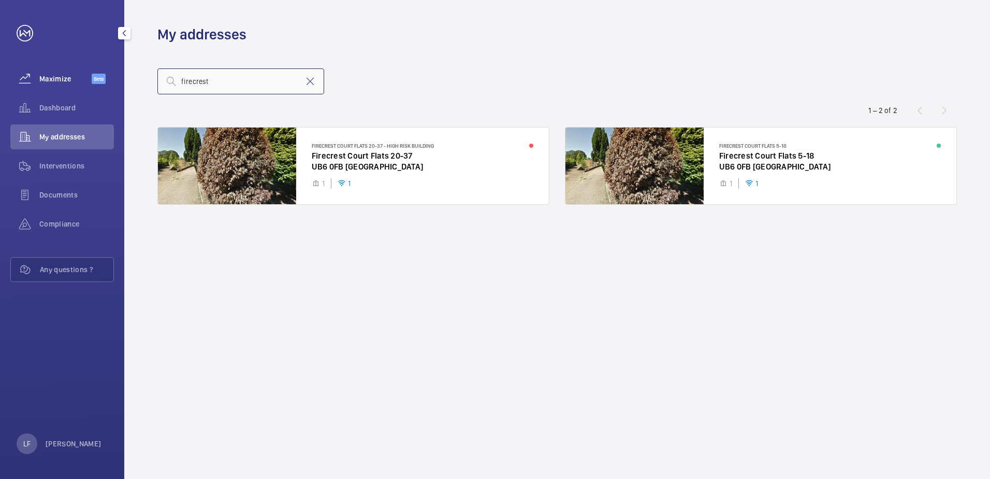
type input "firecrest"
click at [54, 80] on span "Maximize" at bounding box center [65, 79] width 52 height 10
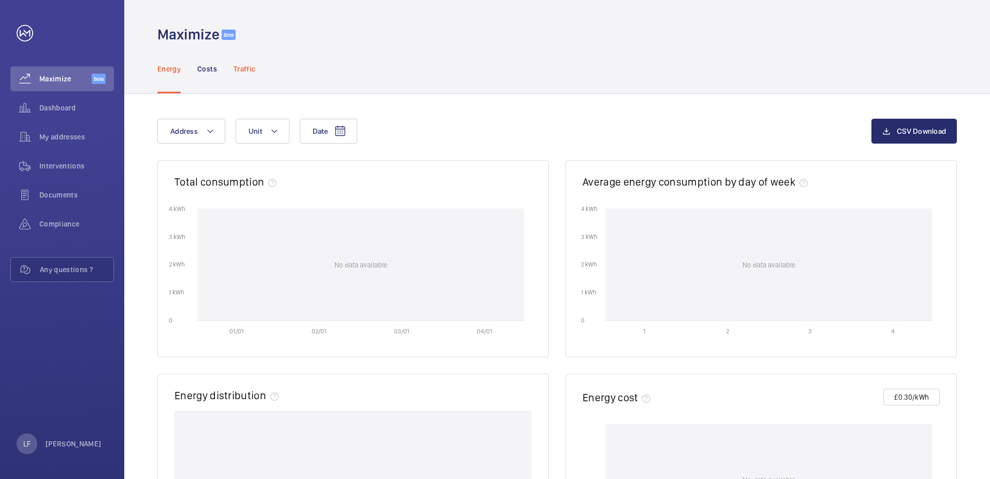
click at [244, 75] on div "Traffic" at bounding box center [245, 68] width 22 height 49
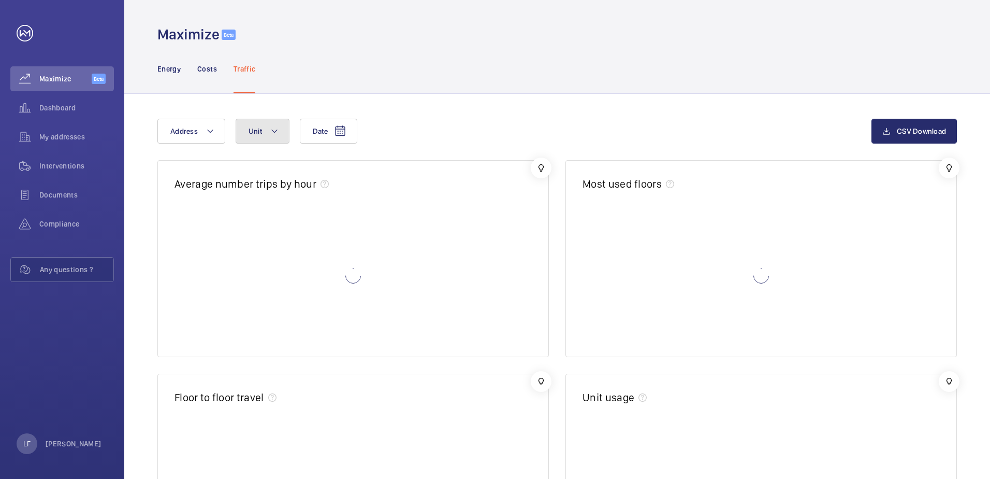
click at [283, 136] on button "Unit" at bounding box center [263, 131] width 54 height 25
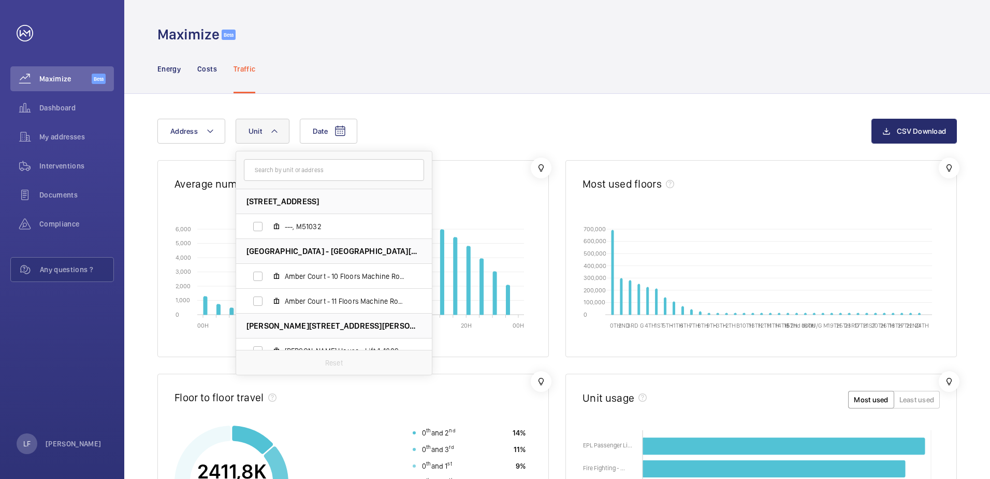
click at [282, 178] on input "text" at bounding box center [334, 170] width 180 height 22
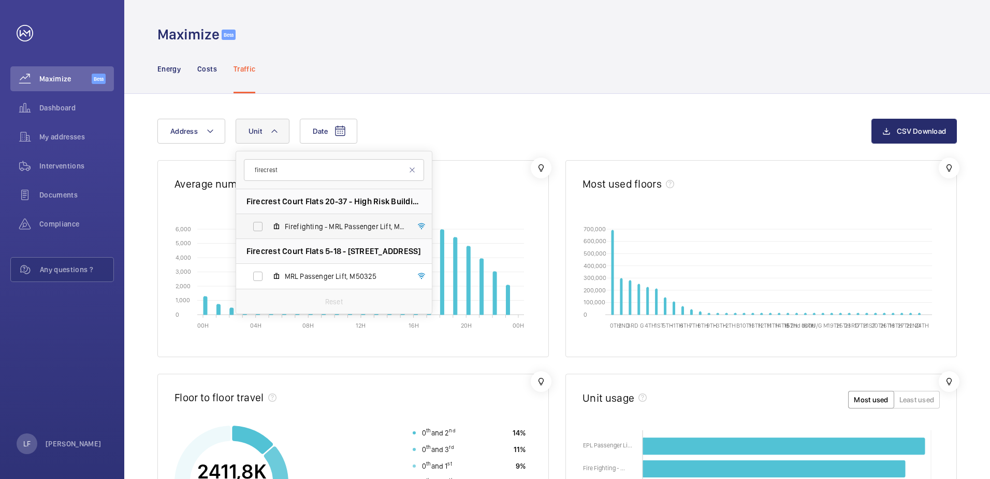
type input "firecrest"
click at [261, 228] on label "Firefighting - MRL Passenger Lift, M50328" at bounding box center [325, 226] width 179 height 25
click at [261, 228] on input "Firefighting - MRL Passenger Lift, M50328" at bounding box center [258, 226] width 21 height 21
checkbox input "true"
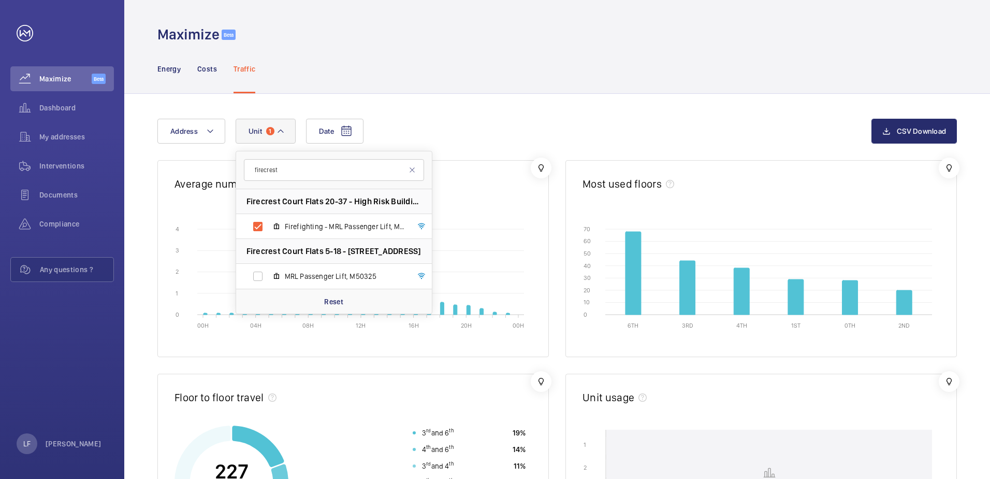
click at [412, 138] on div "Date Address Unit 1 firecrest Firecrest Court Flats 20-37 - High Risk Building …" at bounding box center [514, 131] width 714 height 25
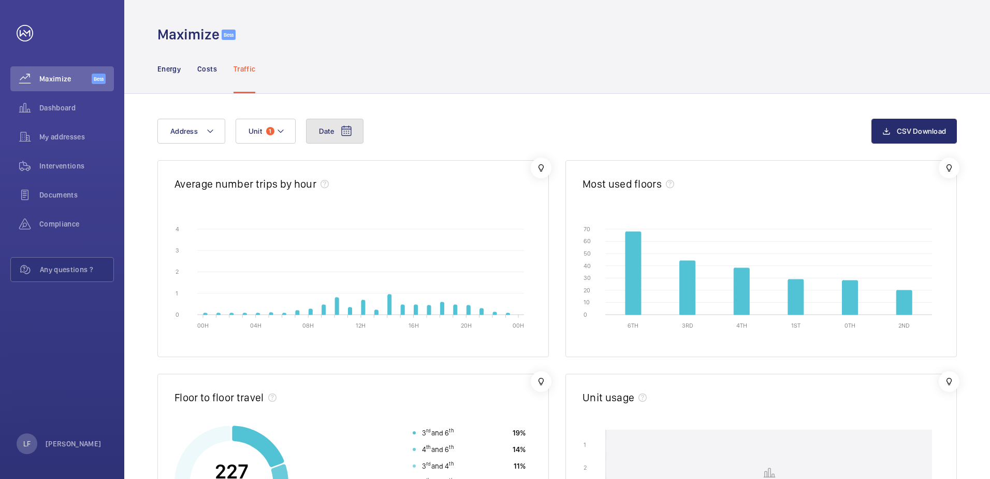
click at [332, 134] on span "Date" at bounding box center [326, 131] width 15 height 8
click at [324, 318] on span "18" at bounding box center [322, 318] width 20 height 20
type input "[DATE]"
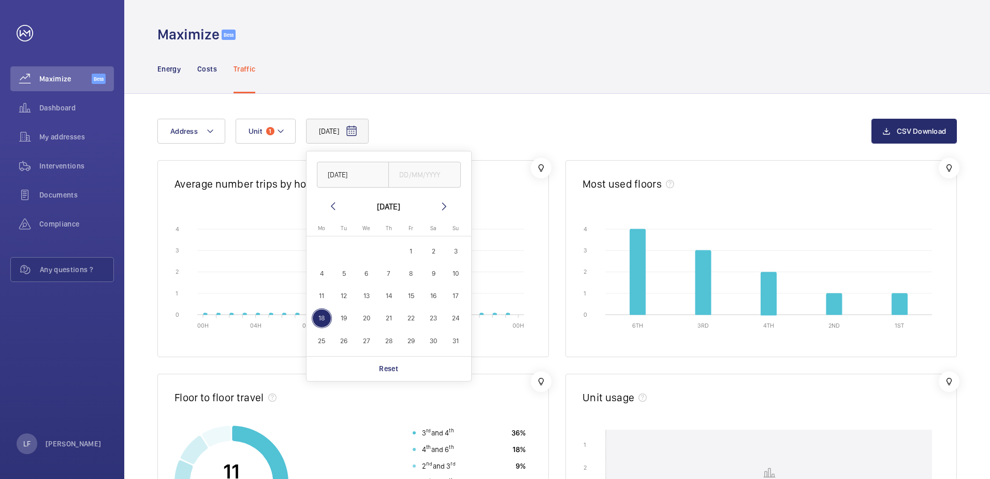
click at [441, 130] on div "[DATE] [DATE] [DATE] [DATE] Mo [DATE] Tu [DATE] We [DATE] Th [DATE] Fr [DATE] S…" at bounding box center [514, 131] width 714 height 25
click at [369, 137] on button "[DATE]" at bounding box center [337, 131] width 63 height 25
click at [457, 292] on span "17" at bounding box center [456, 295] width 20 height 20
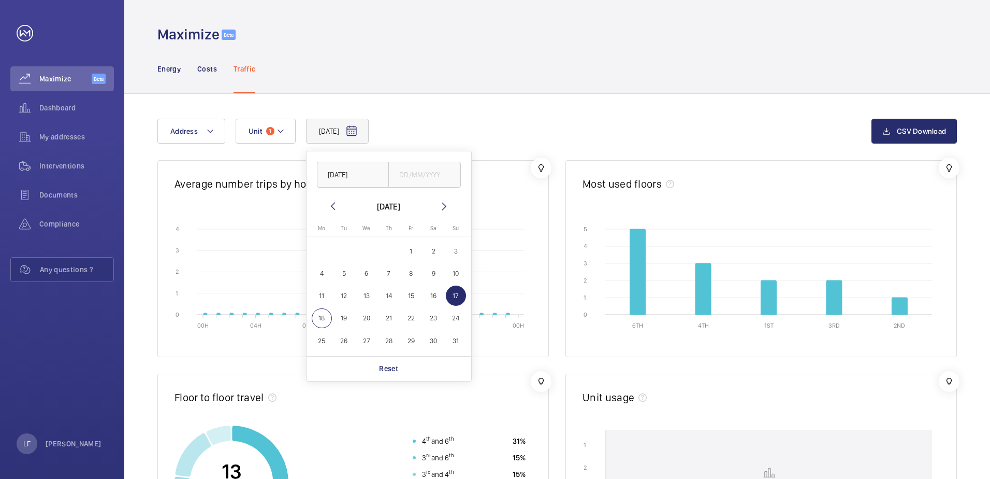
click at [437, 292] on span "16" at bounding box center [434, 295] width 20 height 20
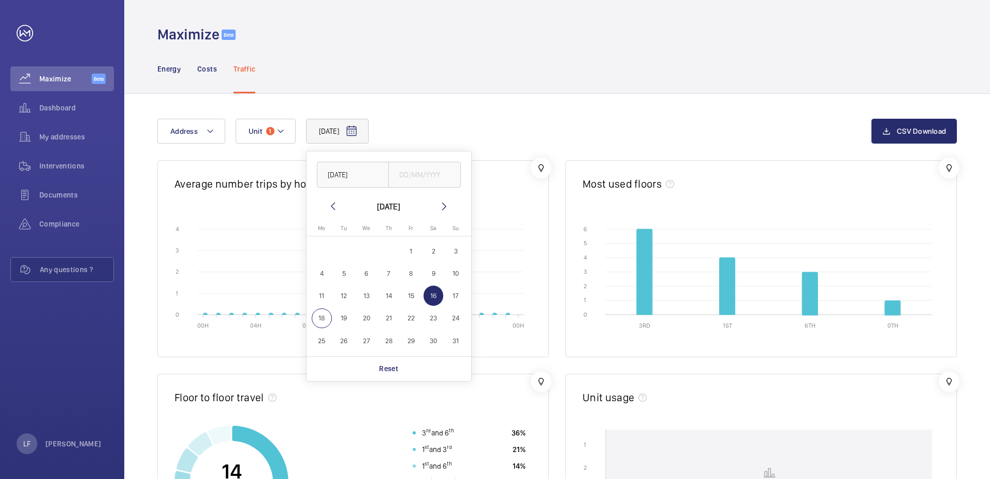
click at [415, 296] on span "15" at bounding box center [411, 295] width 20 height 20
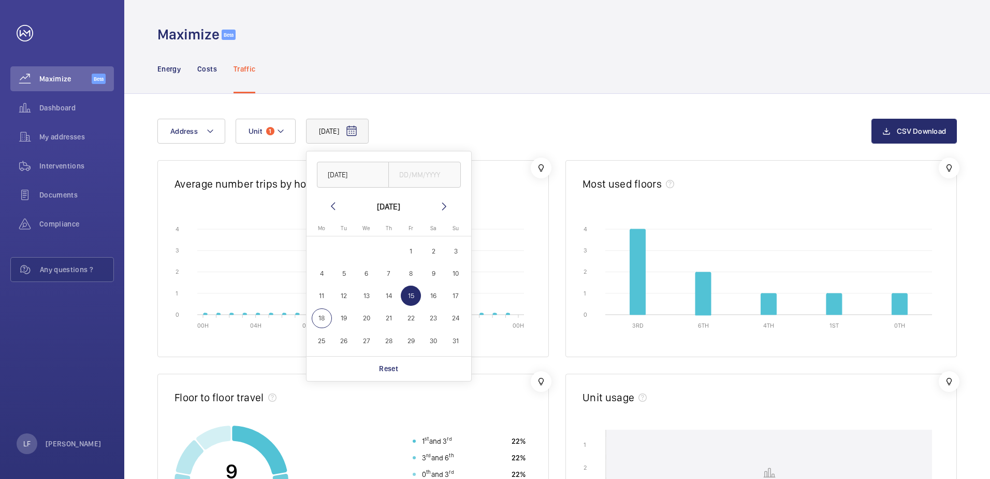
click at [384, 297] on span "14" at bounding box center [389, 295] width 20 height 20
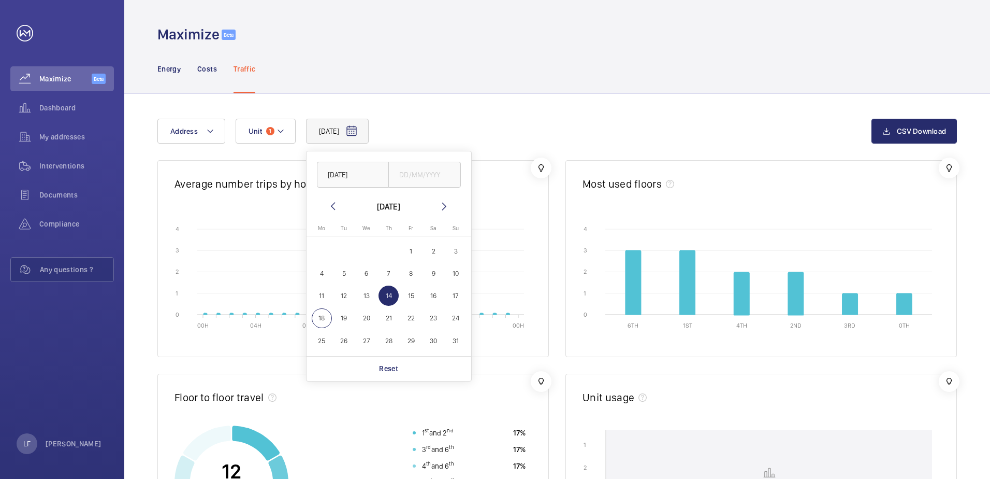
click at [371, 297] on span "13" at bounding box center [366, 295] width 20 height 20
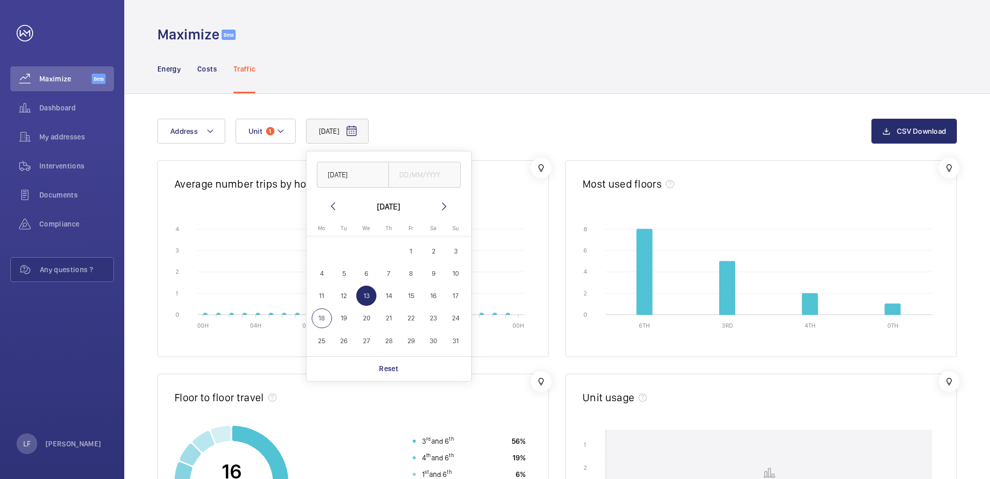
click at [349, 297] on span "12" at bounding box center [344, 295] width 20 height 20
click at [328, 297] on span "11" at bounding box center [322, 295] width 20 height 20
type input "[DATE]"
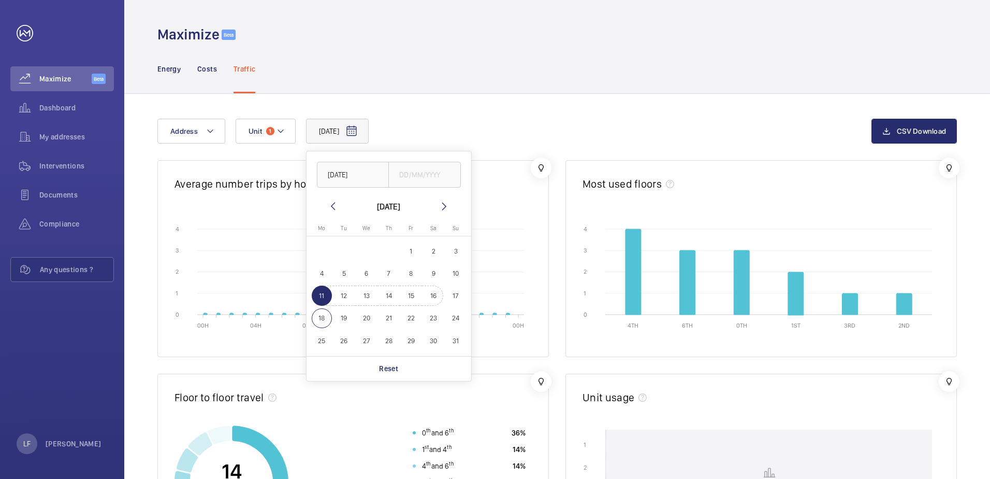
click at [431, 297] on span "16" at bounding box center [434, 295] width 20 height 20
type input "[DATE]"
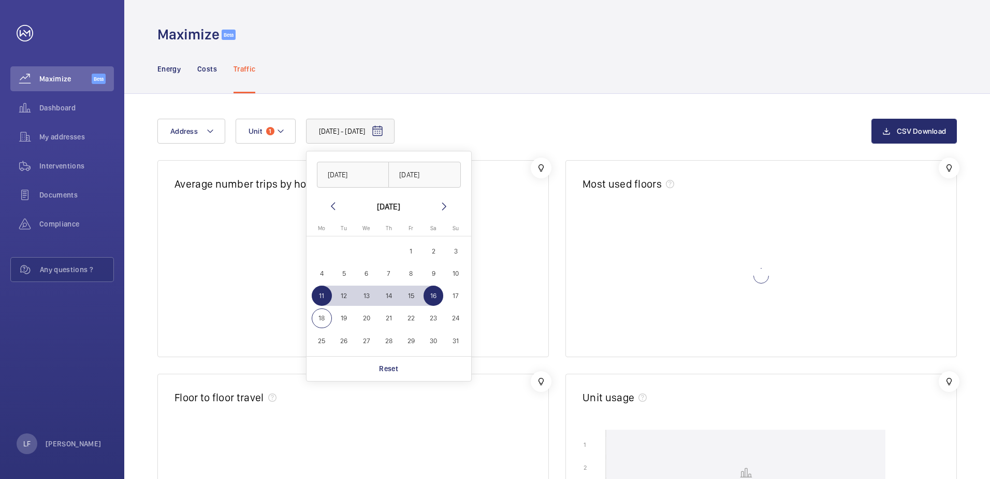
click at [431, 297] on span "16" at bounding box center [434, 295] width 20 height 20
type input "[DATE]"
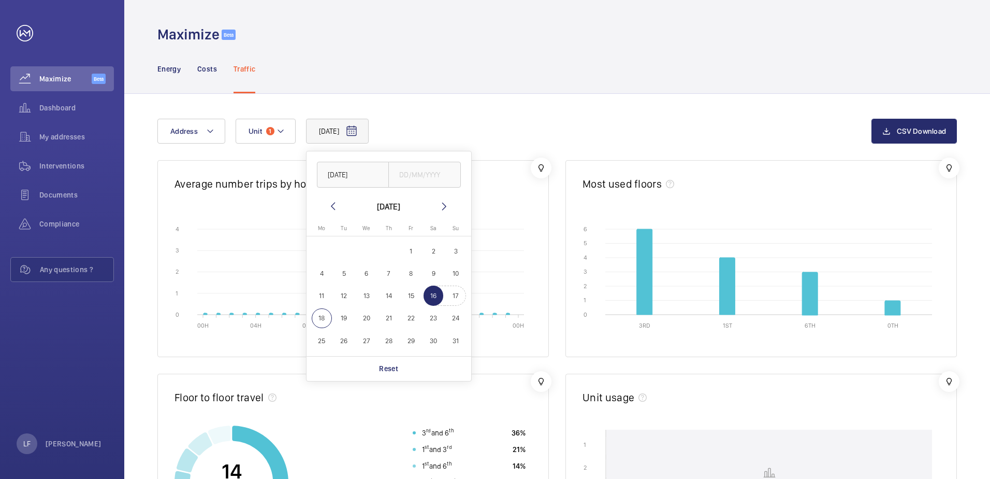
click at [459, 297] on span "17" at bounding box center [456, 295] width 20 height 20
type input "[DATE]"
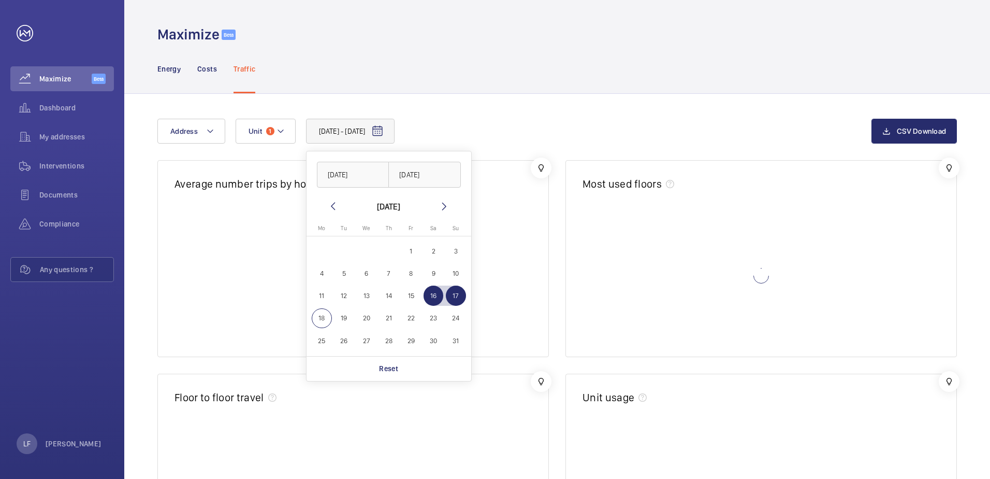
click at [457, 297] on span "17" at bounding box center [456, 295] width 20 height 20
type input "[DATE]"
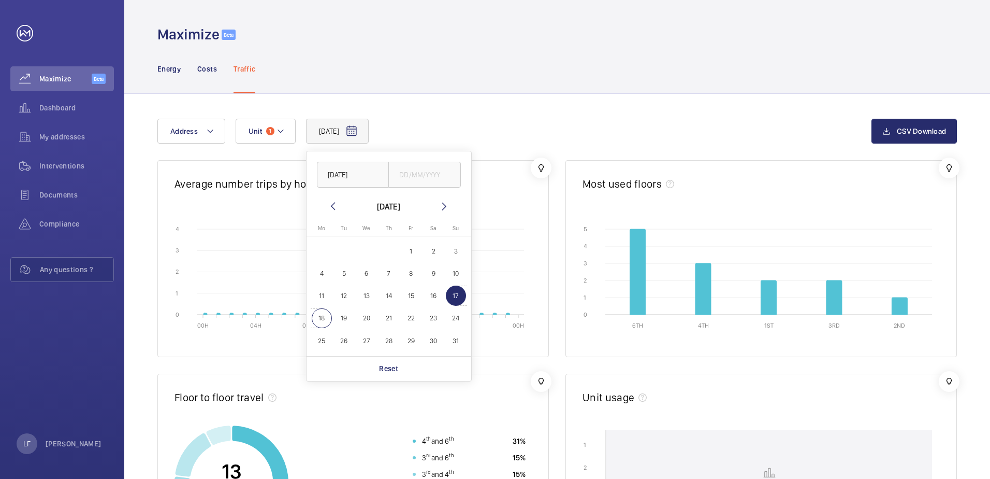
click at [328, 316] on span "18" at bounding box center [322, 318] width 20 height 20
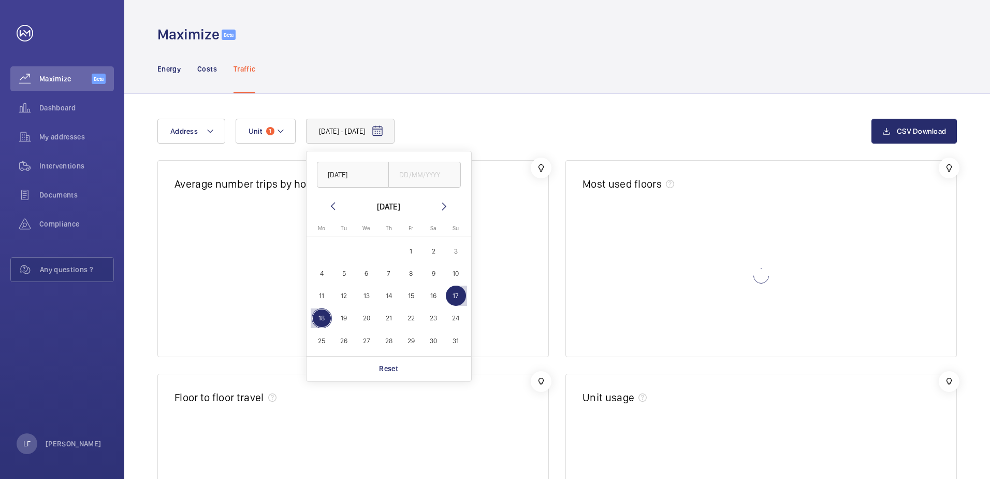
type input "[DATE]"
click at [327, 316] on span "18" at bounding box center [322, 318] width 20 height 20
type input "[DATE]"
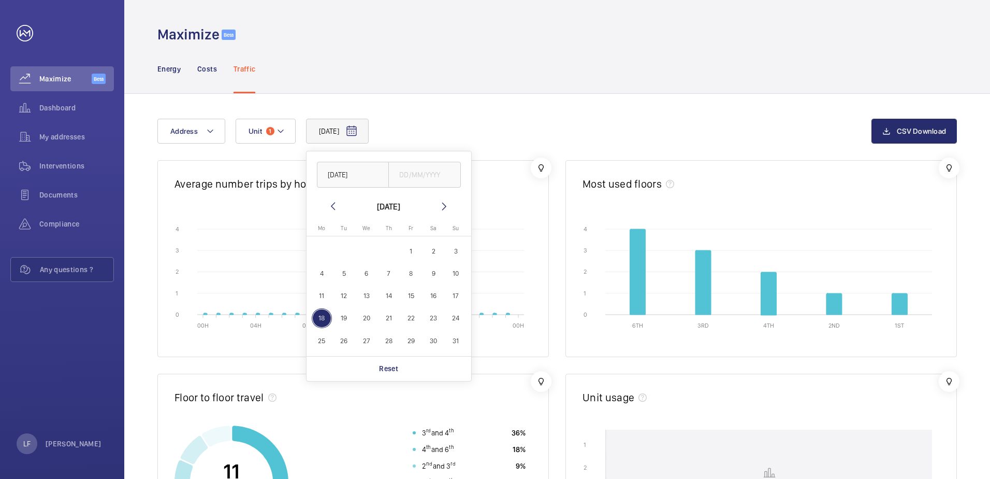
click at [493, 136] on div "[DATE] [DATE] [DATE] [DATE] Mo [DATE] Tu [DATE] We [DATE] Th [DATE] Fr [DATE] S…" at bounding box center [514, 131] width 714 height 25
click at [67, 136] on span "My addresses" at bounding box center [76, 137] width 75 height 10
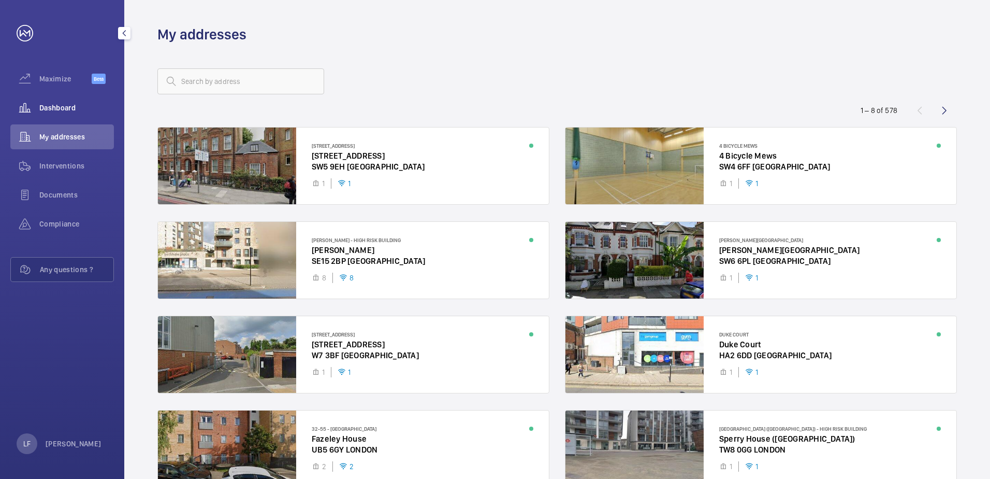
click at [62, 109] on span "Dashboard" at bounding box center [76, 108] width 75 height 10
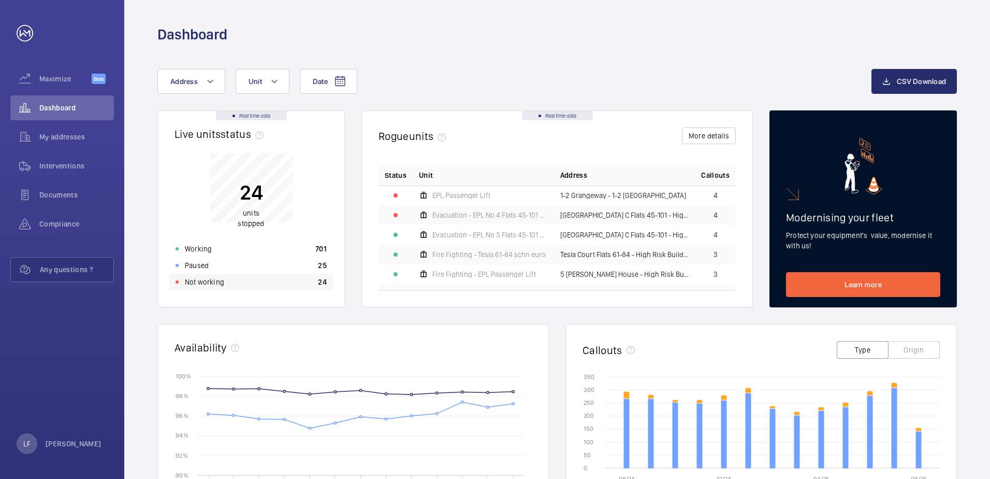
click at [232, 284] on div "Not working 24" at bounding box center [251, 281] width 164 height 17
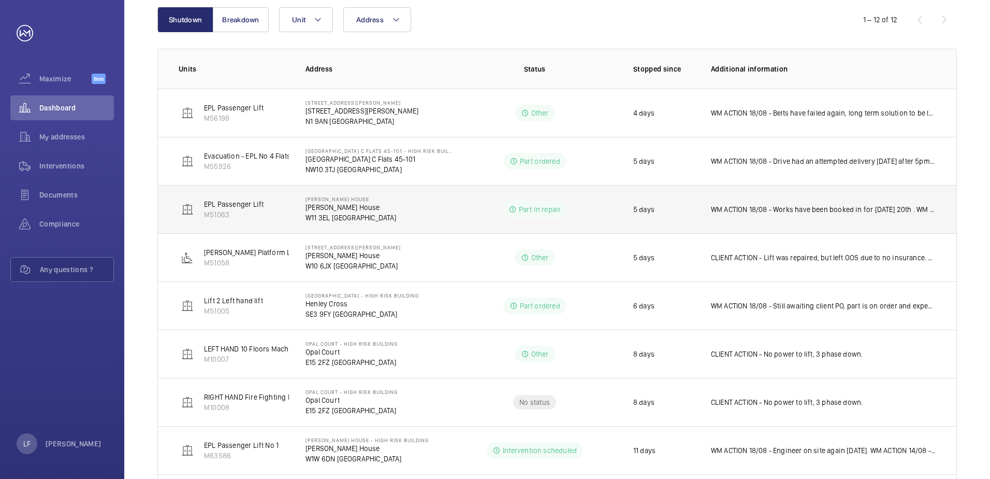
scroll to position [155, 0]
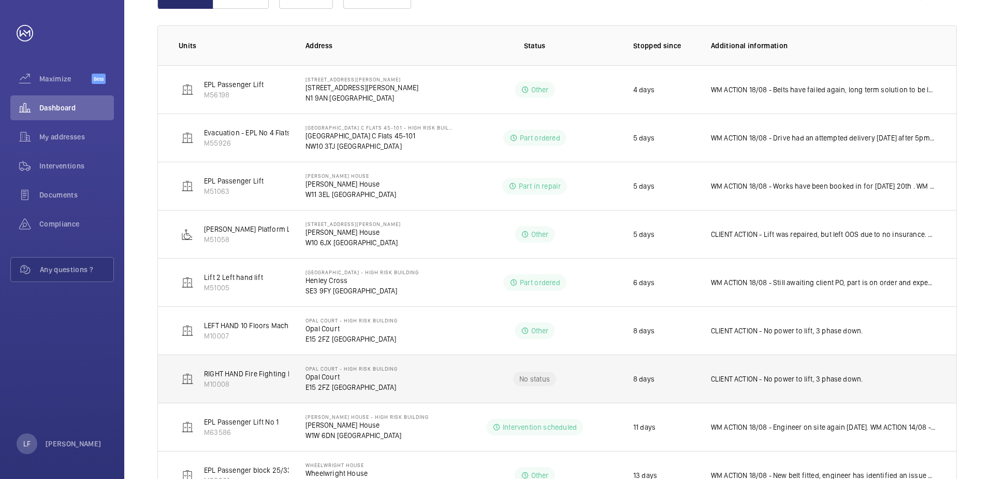
click at [271, 376] on p "RIGHT HAND Fire Fighting Lift 11 Floors Machine Roomless" at bounding box center [297, 373] width 186 height 10
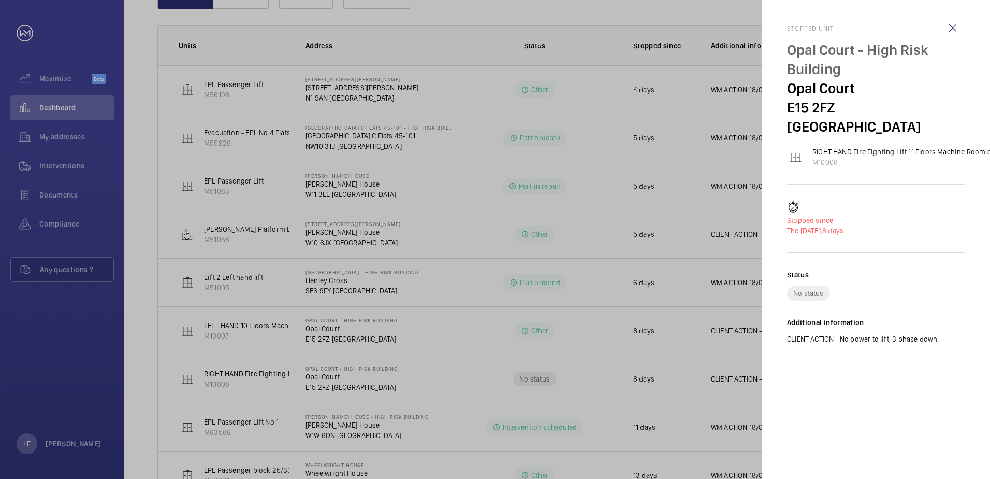
click at [319, 378] on div at bounding box center [495, 239] width 990 height 479
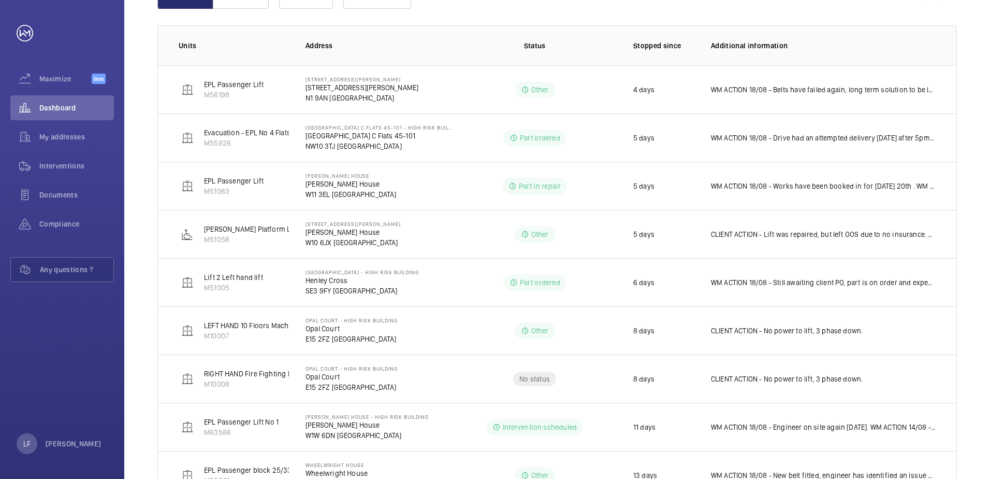
click at [319, 378] on p "Opal Court" at bounding box center [352, 376] width 92 height 10
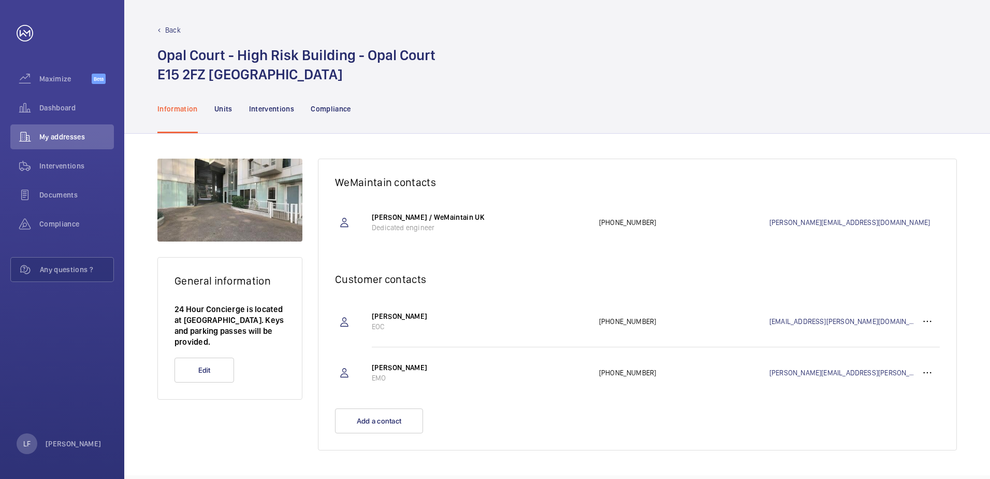
click at [276, 376] on wm-front-card-footer "Edit" at bounding box center [230, 377] width 144 height 41
click at [271, 107] on p "Interventions" at bounding box center [272, 109] width 46 height 10
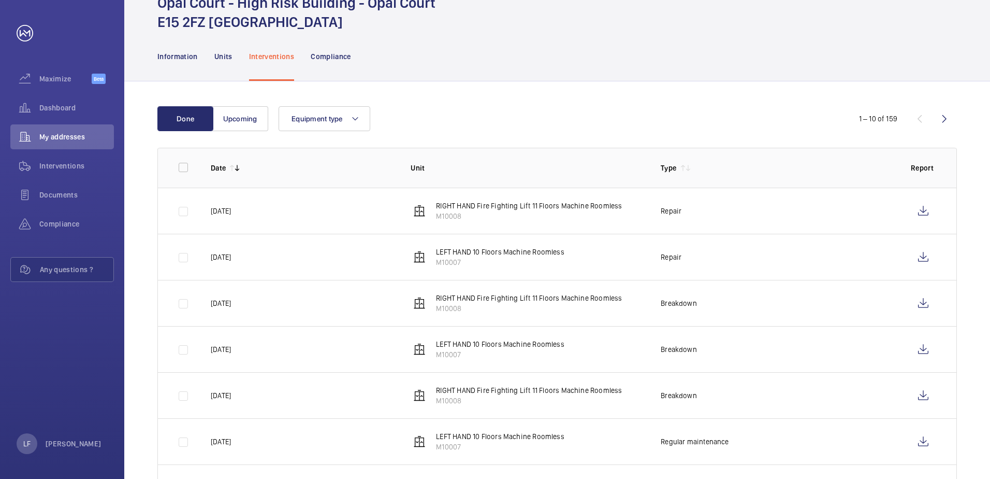
scroll to position [104, 0]
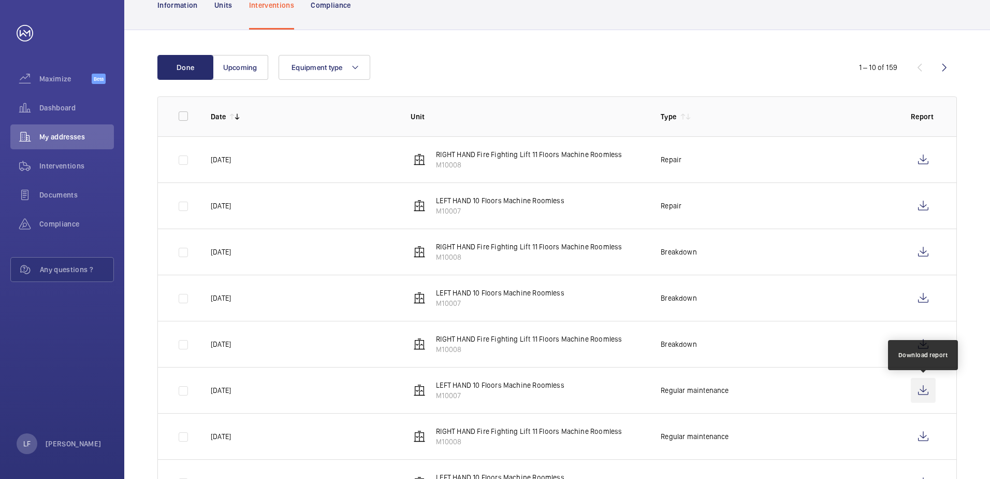
click at [920, 392] on wm-front-icon-button at bounding box center [923, 390] width 25 height 25
click at [917, 435] on wm-front-icon-button at bounding box center [923, 436] width 25 height 25
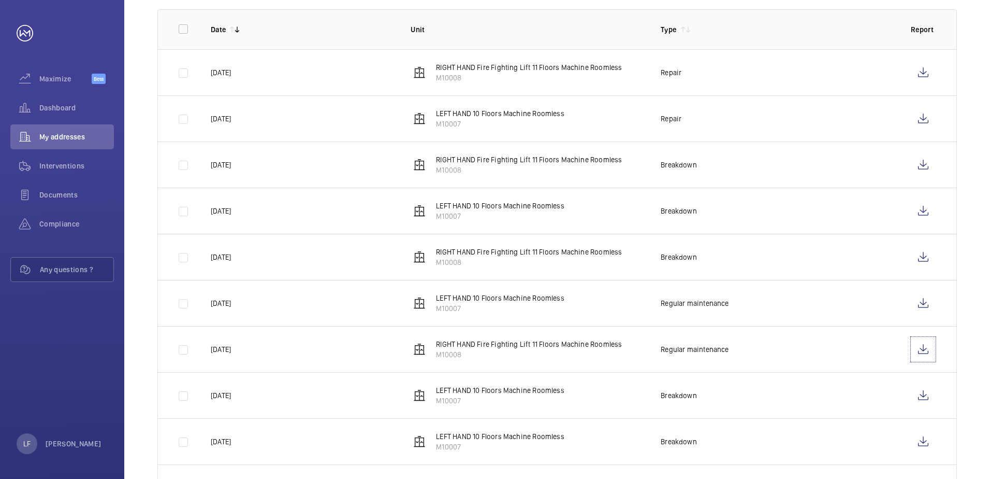
scroll to position [248, 0]
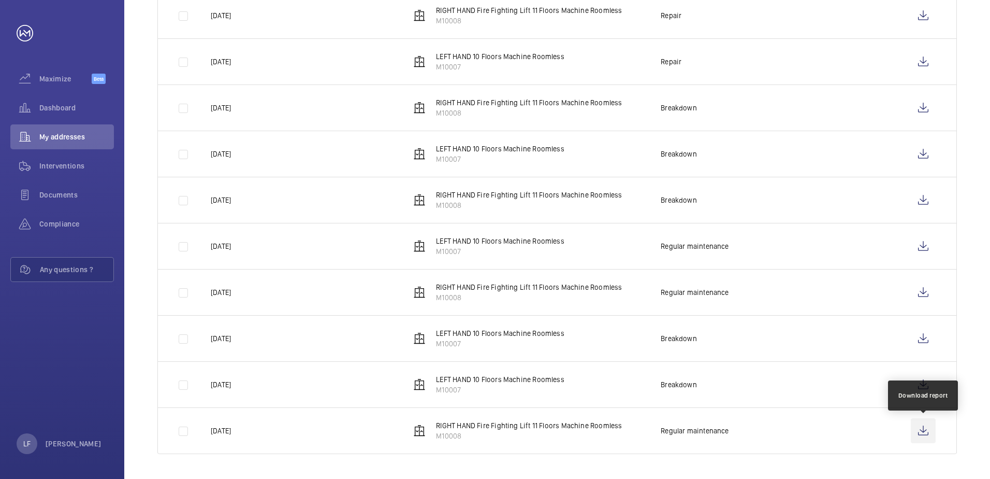
click at [927, 435] on wm-front-icon-button at bounding box center [923, 430] width 25 height 25
